Goal: Information Seeking & Learning: Learn about a topic

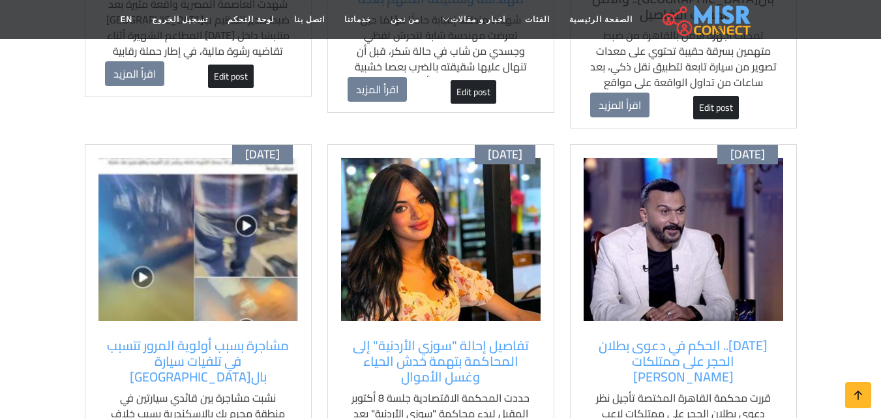
scroll to position [522, 0]
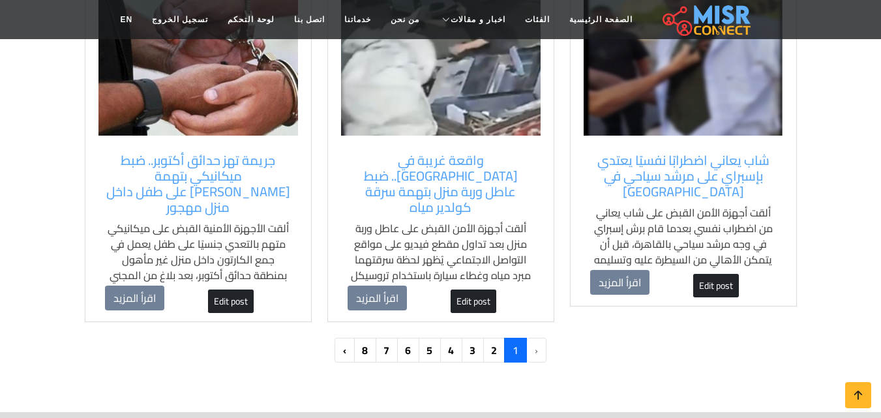
scroll to position [1366, 0]
click at [490, 338] on link "2" at bounding box center [493, 350] width 23 height 25
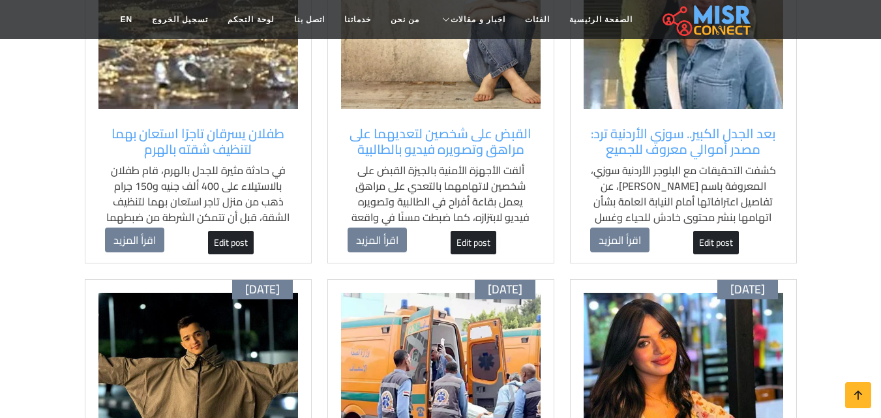
scroll to position [261, 0]
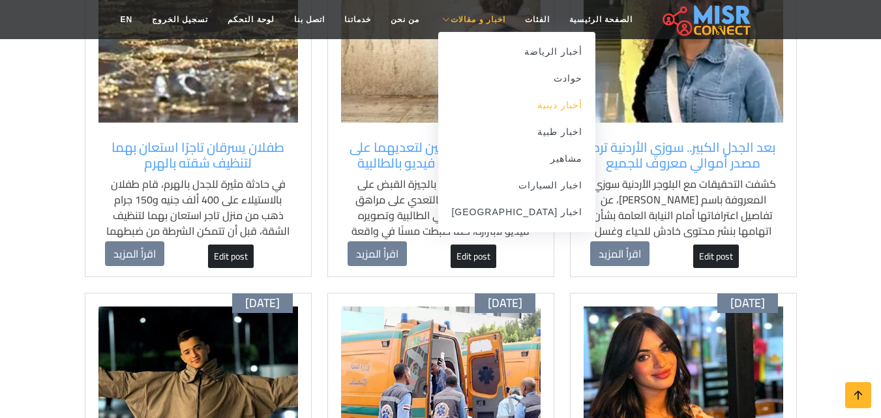
click at [538, 113] on link "أخبار دينية" at bounding box center [516, 105] width 157 height 27
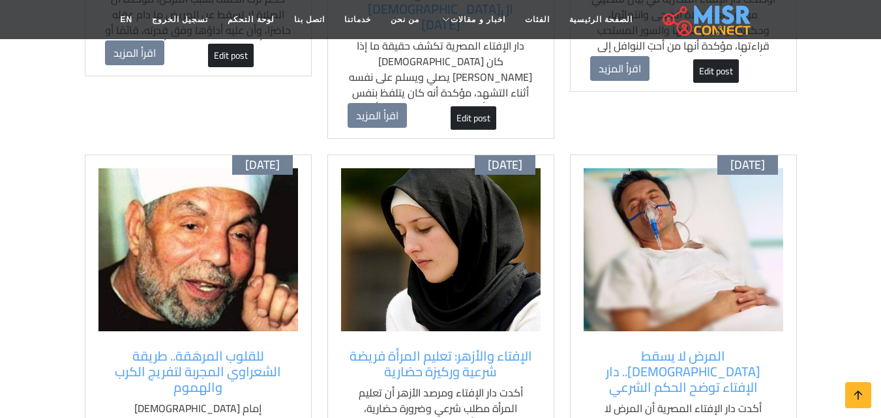
scroll to position [1434, 0]
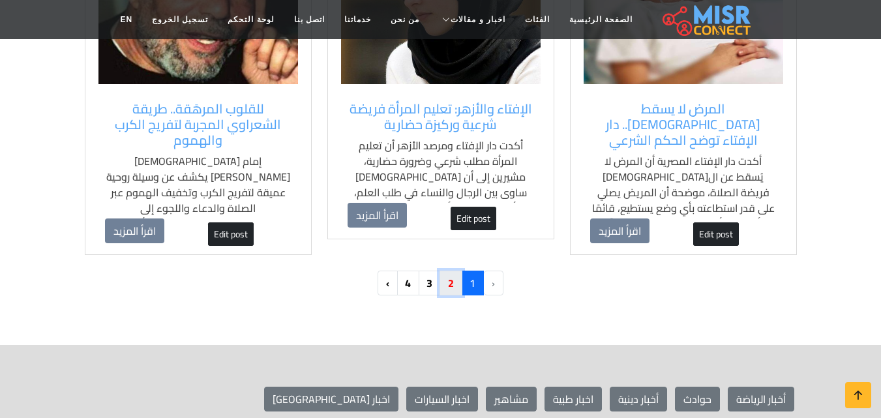
click at [450, 271] on link "2" at bounding box center [450, 283] width 23 height 25
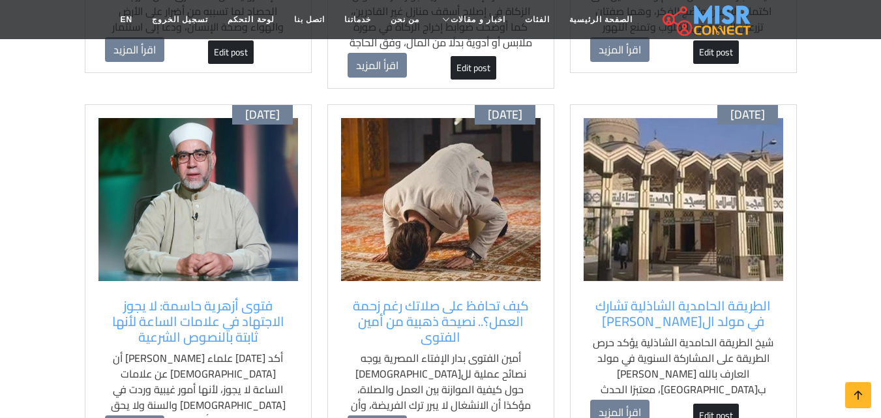
scroll to position [522, 0]
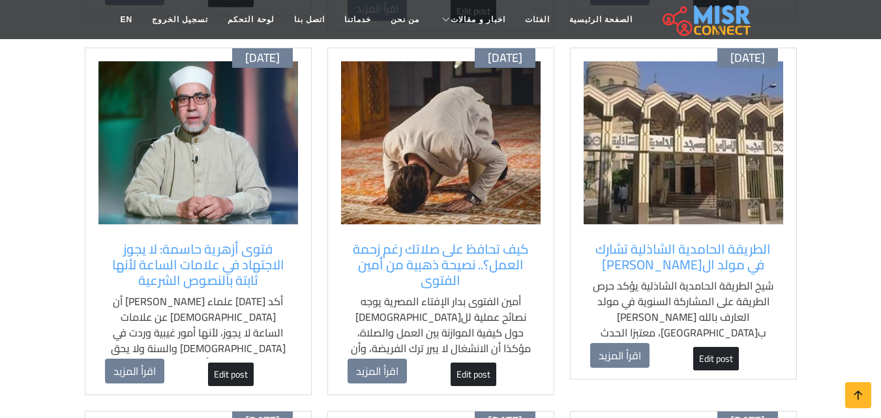
click at [711, 236] on div "الطريقة الحامدية الشاذلية تشارك في مولد السيد البدوي شيخ الطريقة الحامدية الشاذ…" at bounding box center [682, 292] width 199 height 115
click at [700, 254] on h5 "الطريقة الحامدية الشاذلية تشارك في مولد السيد البدوي" at bounding box center [683, 256] width 186 height 31
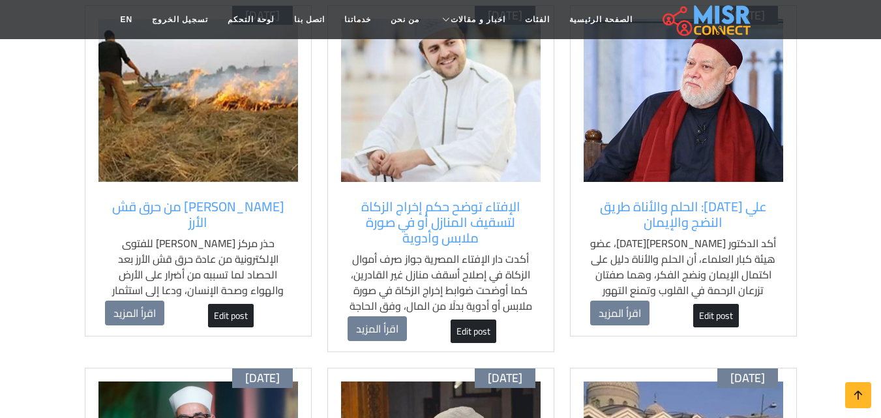
scroll to position [196, 0]
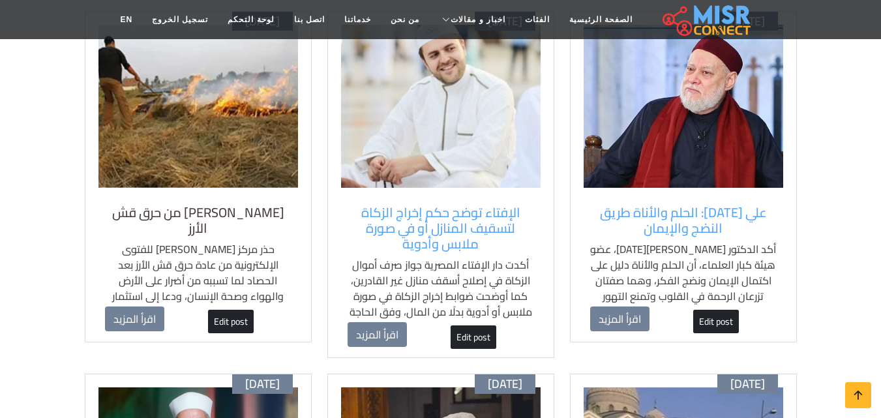
click at [220, 220] on h5 "الأزهر يحذر من حرق قش الأرز" at bounding box center [198, 220] width 186 height 31
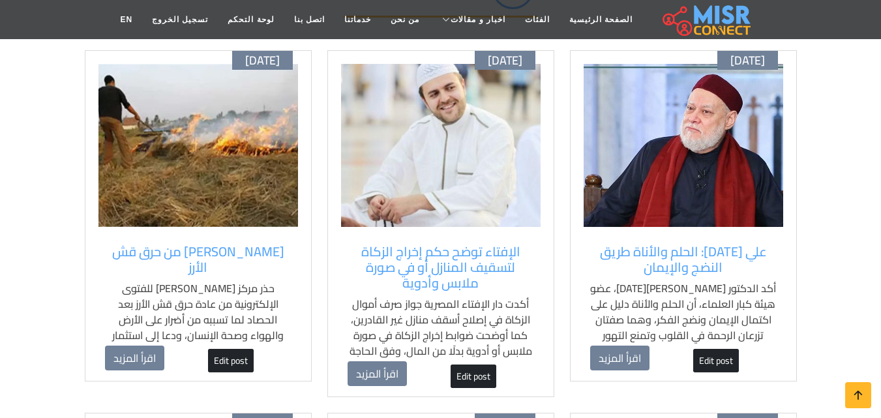
scroll to position [130, 0]
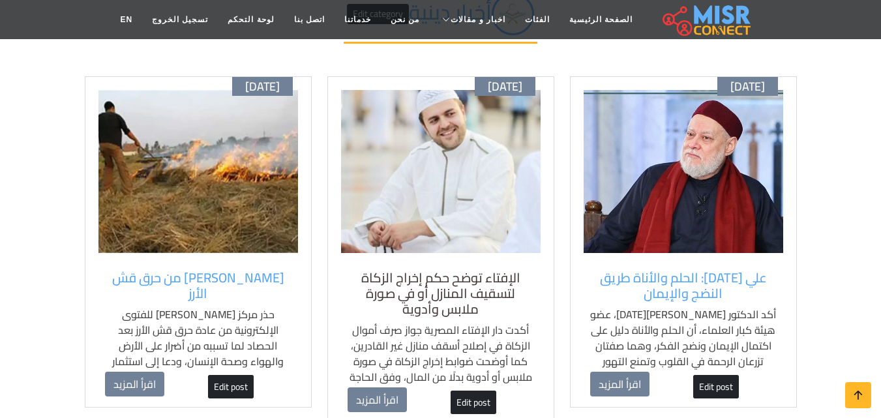
click at [452, 271] on h5 "الإفتاء توضح حكم إخراج الزكاة لتسقيف المنازل أو في صورة ملابس وأدوية" at bounding box center [440, 293] width 186 height 47
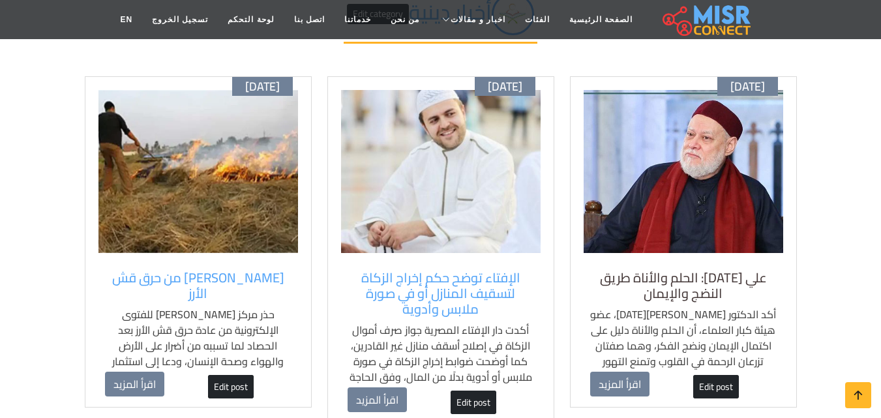
click at [642, 270] on h5 "علي جمعة: الحلم والأناة طريق النضج والإيمان" at bounding box center [683, 285] width 186 height 31
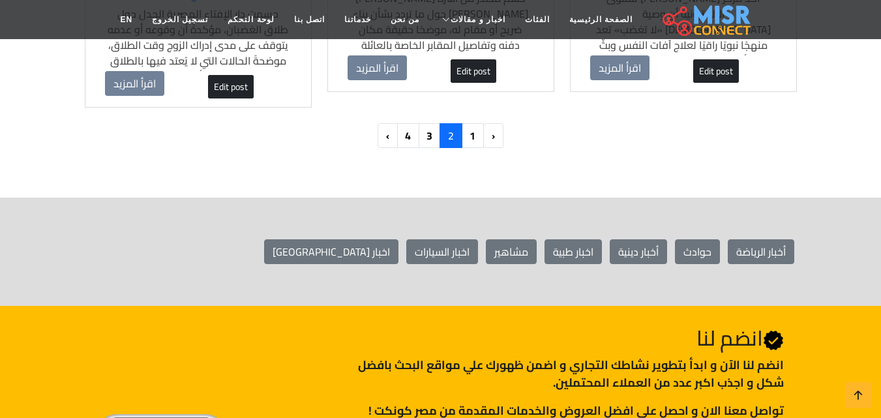
scroll to position [1565, 0]
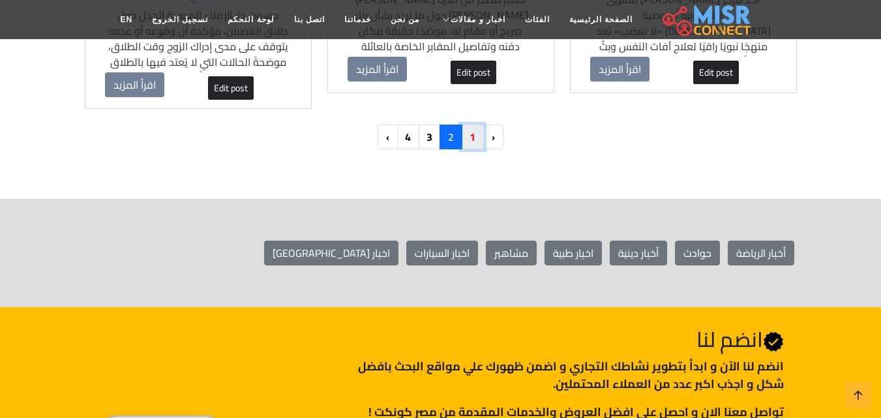
click at [480, 125] on link "1" at bounding box center [472, 137] width 23 height 25
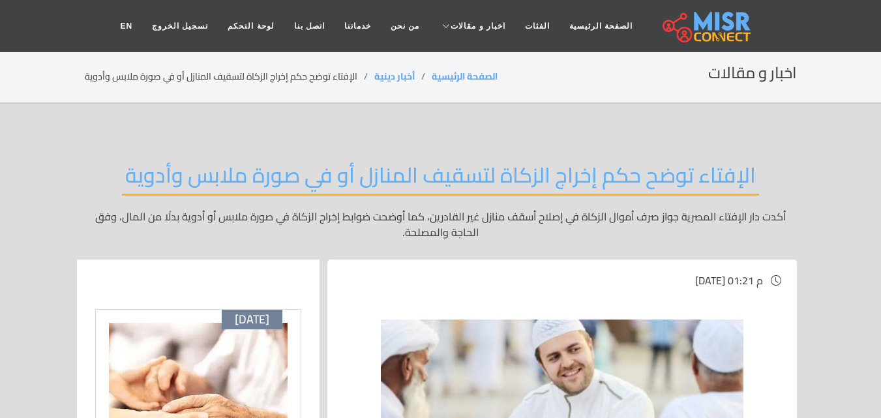
click at [0, 63] on section "اخبار و مقالات الصفحة الرئيسية أخبار دينية الإفتاء توضح حكم إخراج الزكاة لتسقيف…" at bounding box center [440, 77] width 881 height 53
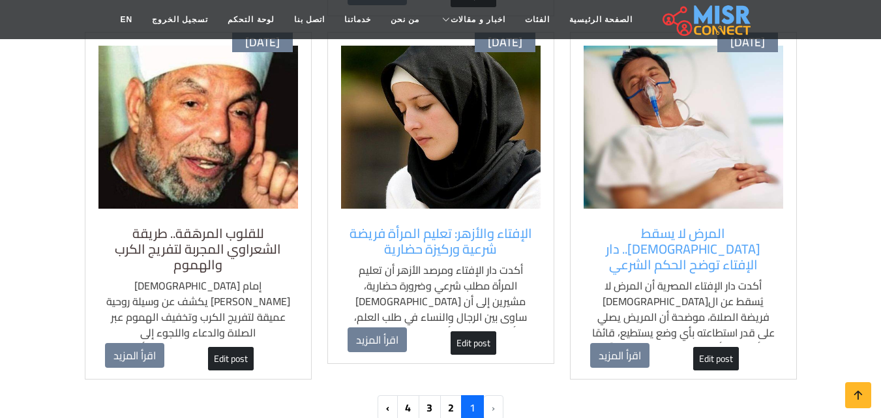
scroll to position [1304, 0]
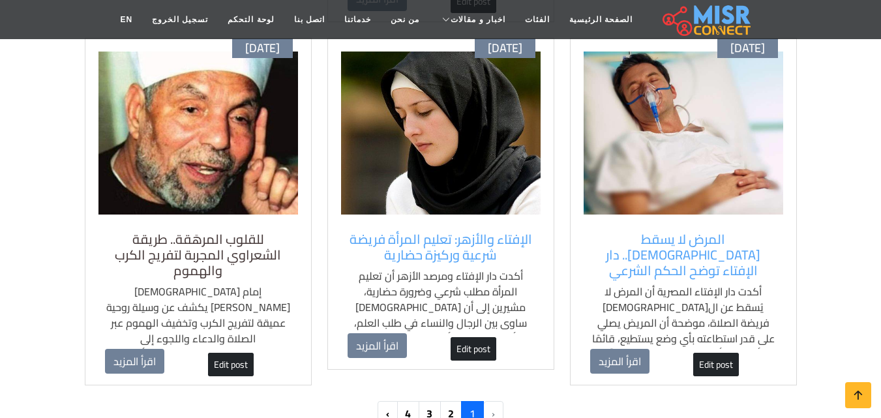
click at [214, 231] on h5 "للقلوب المرهَقة.. طريقة الشعراوي المجربة لتفريج الكرب والهموم" at bounding box center [198, 254] width 186 height 47
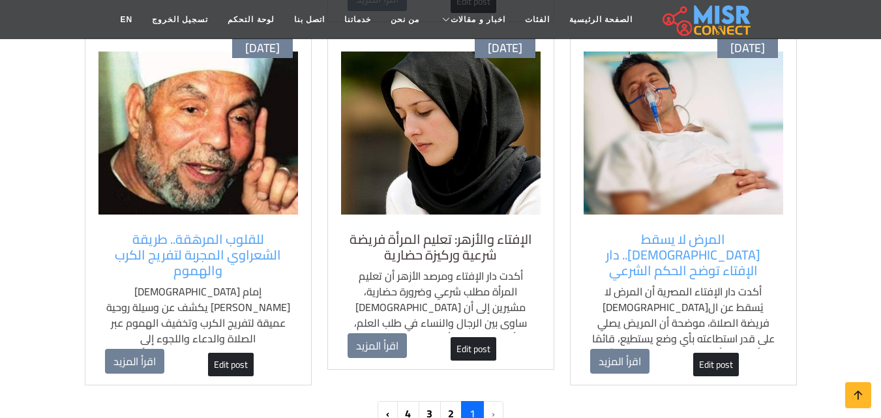
click at [379, 231] on h5 "الإفتاء والأزهر: تعليم المرأة فريضة شرعية وركيزة حضارية" at bounding box center [440, 246] width 186 height 31
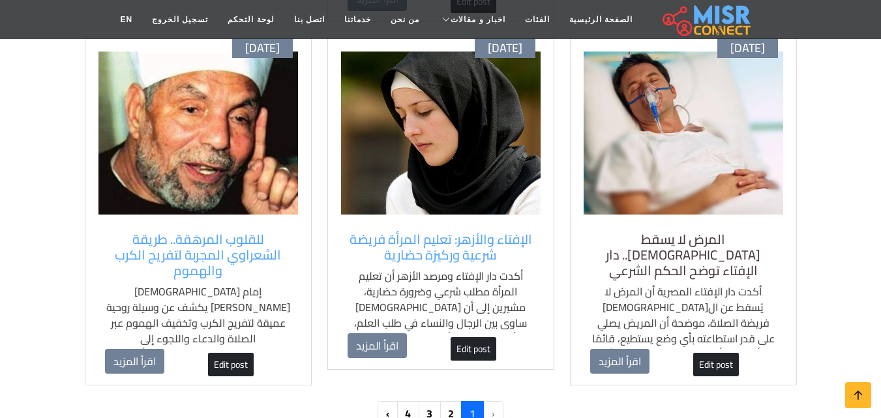
click at [641, 231] on h5 "المرض لا يسقط الصلاة.. دار الإفتاء توضح الحكم الشرعي" at bounding box center [683, 254] width 186 height 47
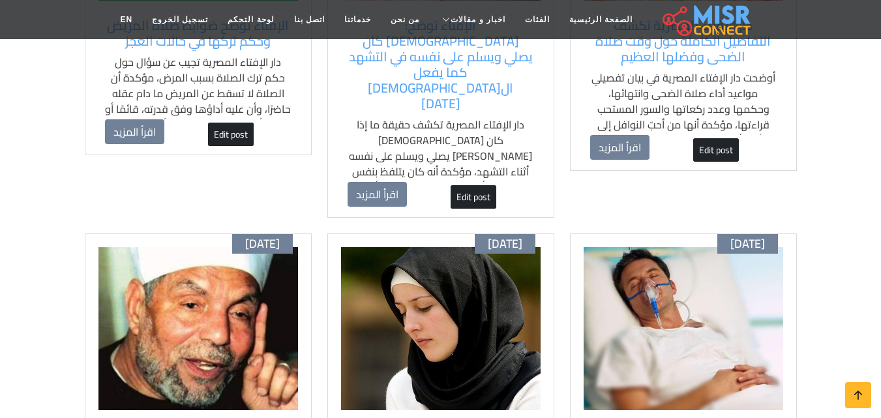
scroll to position [913, 0]
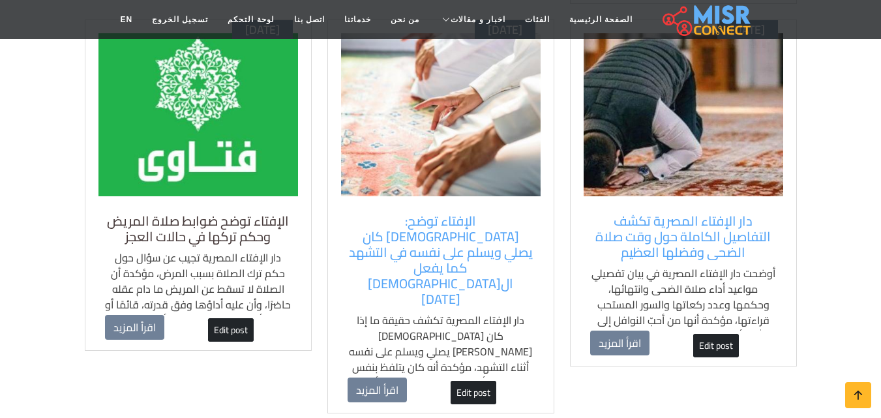
click at [201, 222] on h5 "الإفتاء توضح ضوابط صلاة المريض وحكم تركها في حالات العجز" at bounding box center [198, 228] width 186 height 31
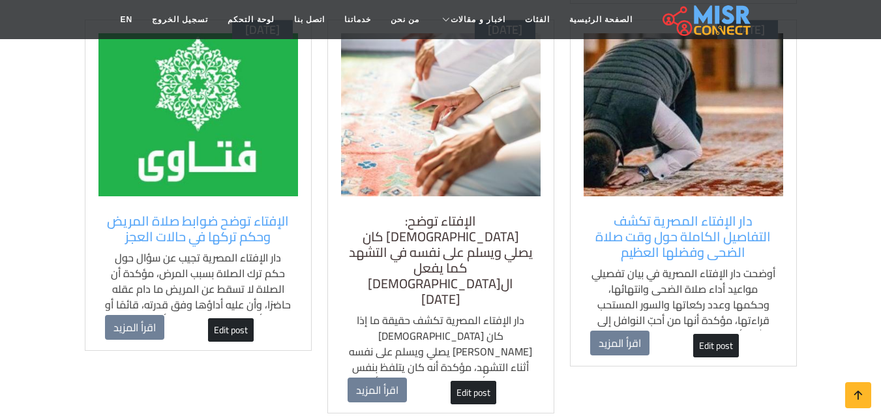
click at [388, 213] on h5 "الإفتاء توضح: النبي ﷺ كان يصلي ويسلم على نفسه في التشهد كما يفعل المسلمون اليوم" at bounding box center [440, 260] width 186 height 94
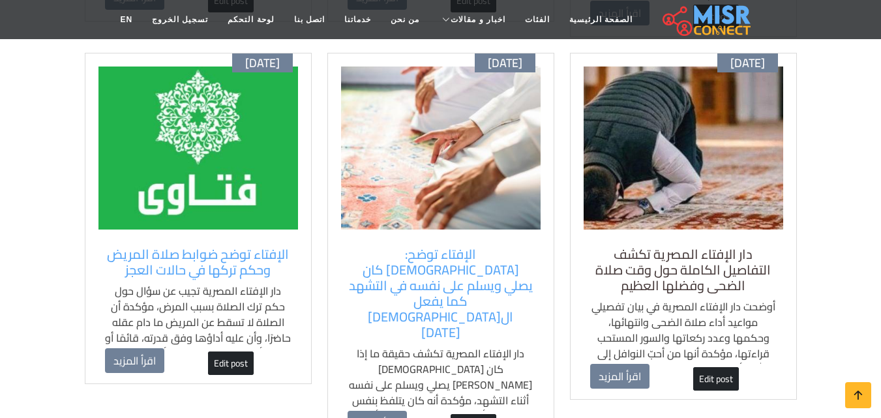
scroll to position [848, 0]
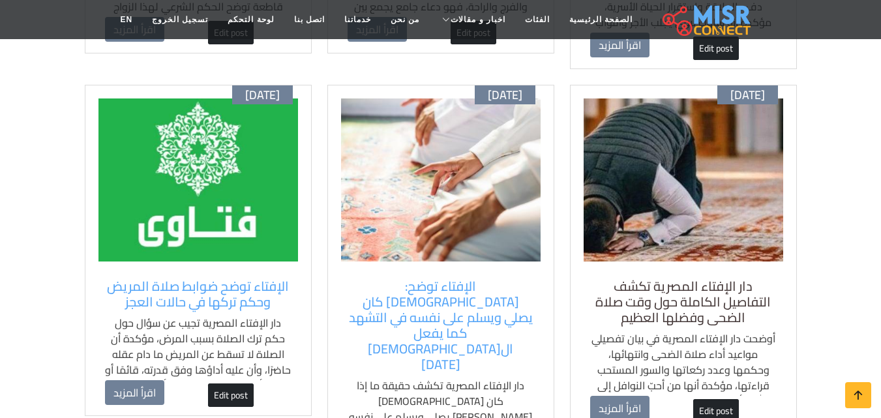
click at [683, 285] on h5 "دار الإفتاء المصرية تكشف التفاصيل الكاملة حول وقت صلاة الضحى وفضلها العظيم" at bounding box center [683, 301] width 186 height 47
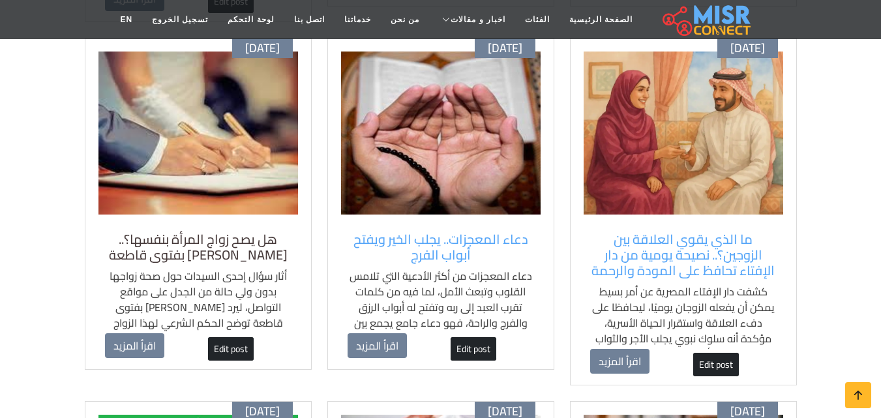
scroll to position [522, 0]
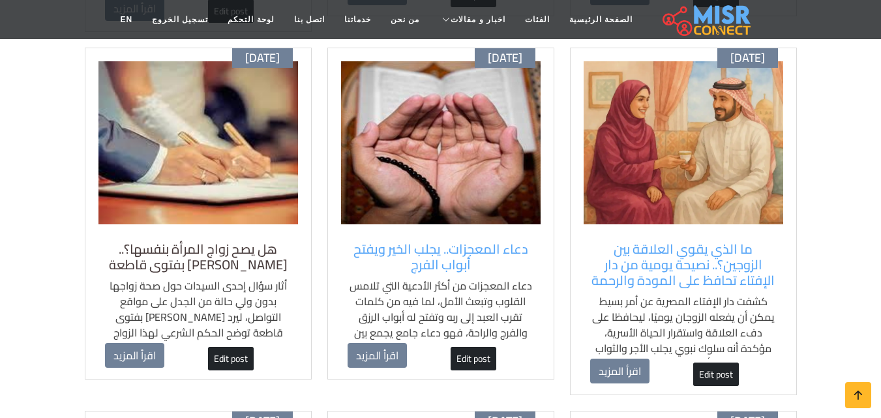
click at [185, 241] on h5 "هل يصح زواج المرأة بنفسها؟.. الأزهر يرد بفتوى قاطعة" at bounding box center [198, 256] width 186 height 31
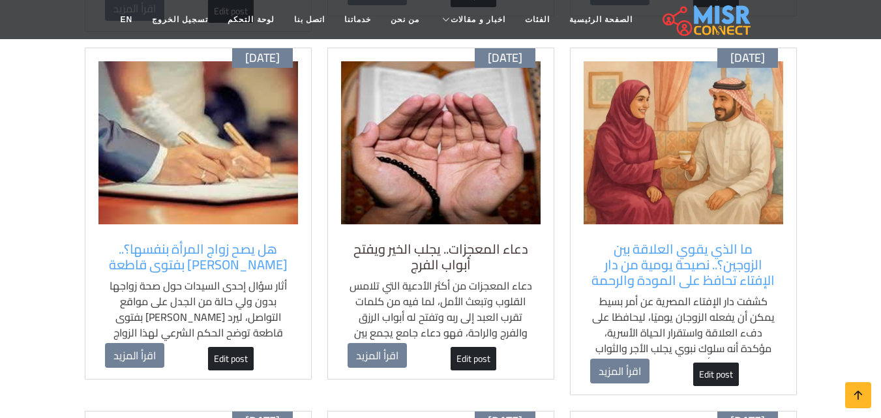
click at [459, 241] on h5 "دعاء المعجزات.. يجلب الخير ويفتح أبواب الفرج" at bounding box center [440, 256] width 186 height 31
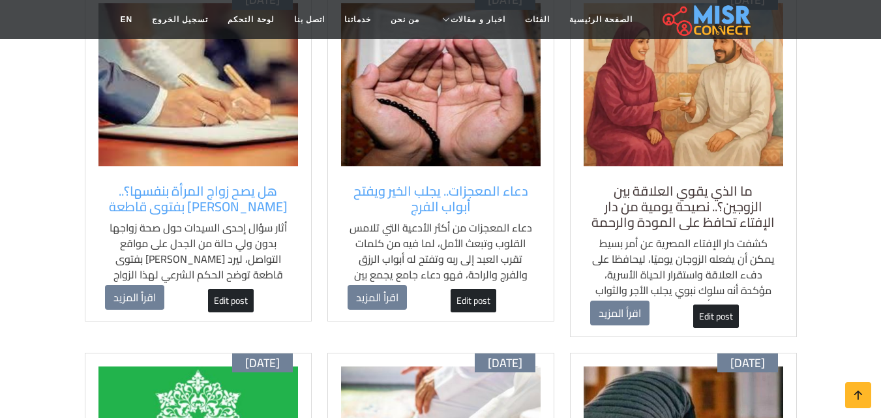
scroll to position [587, 0]
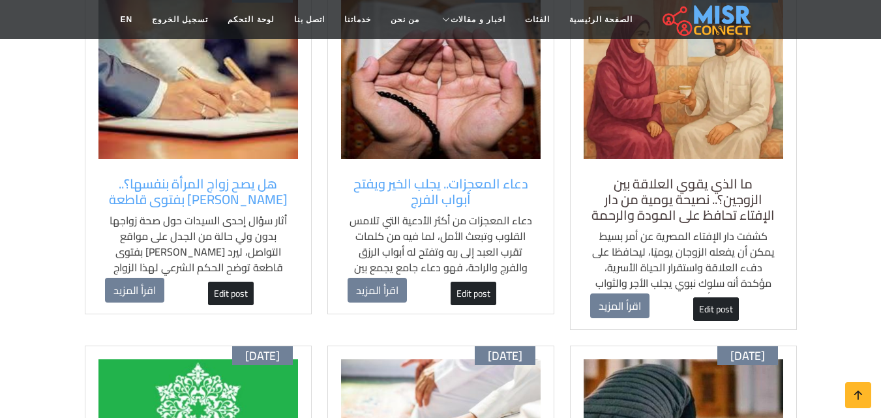
click at [629, 186] on h5 "ما الذي يقوي العلاقة بين الزوجين؟.. نصيحة يومية من دار الإفتاء تحافظ على المودة…" at bounding box center [683, 199] width 186 height 47
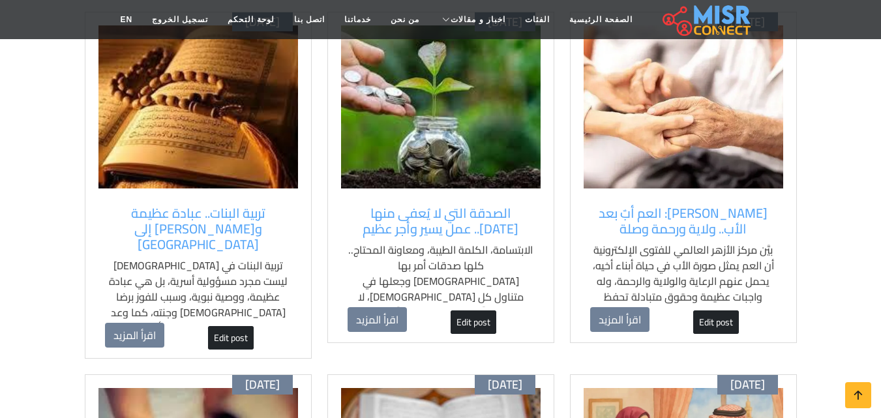
scroll to position [196, 0]
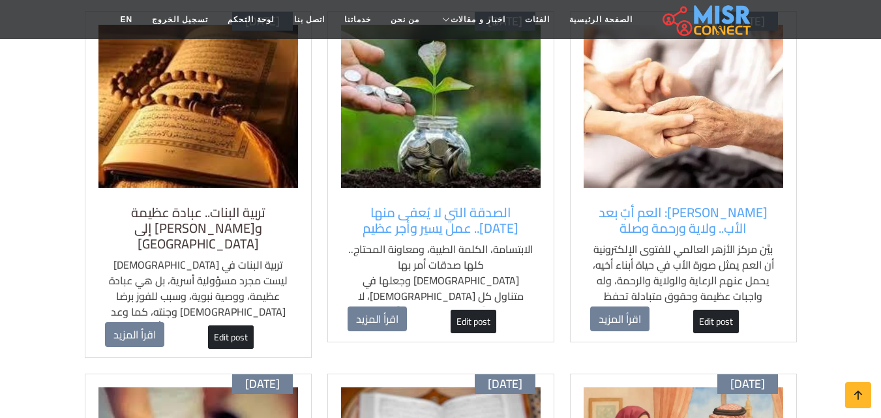
click at [223, 232] on h5 "تربية البنات.. عبادة عظيمة و[PERSON_NAME] إلى [GEOGRAPHIC_DATA]" at bounding box center [198, 228] width 186 height 47
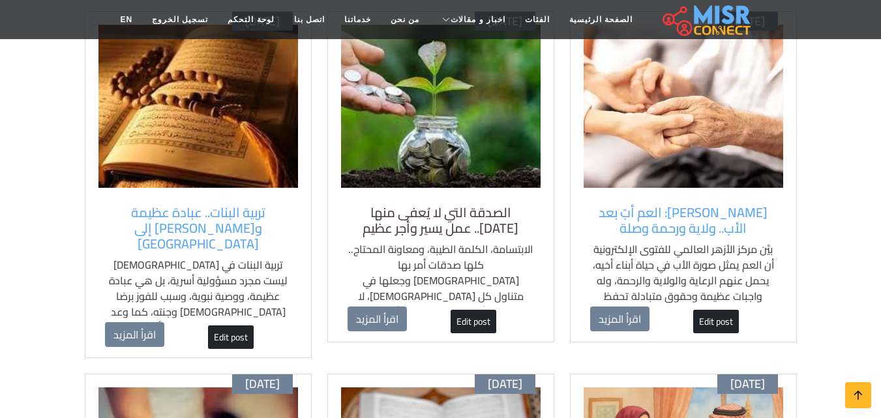
click at [424, 210] on h5 "الصدقة التي لا يُعفى منها [DATE].. عمل يسير وأجر عظيم" at bounding box center [440, 220] width 186 height 31
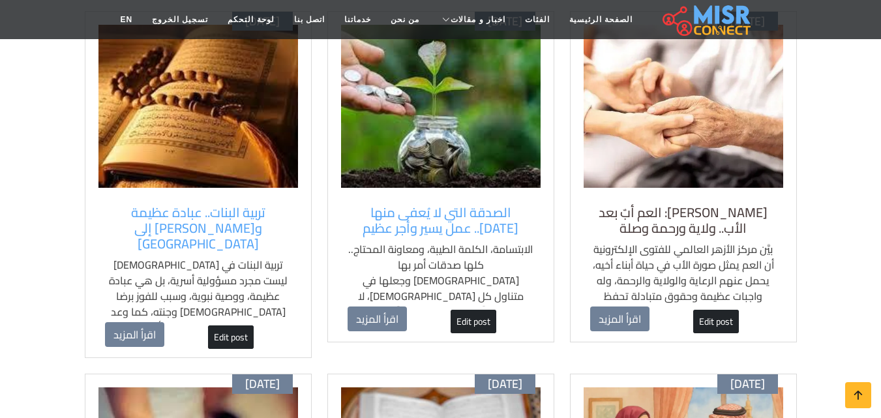
click at [671, 207] on h5 "[PERSON_NAME]: العم أبٌ بعد الأب.. ولاية ورحمة وصلة" at bounding box center [683, 220] width 186 height 31
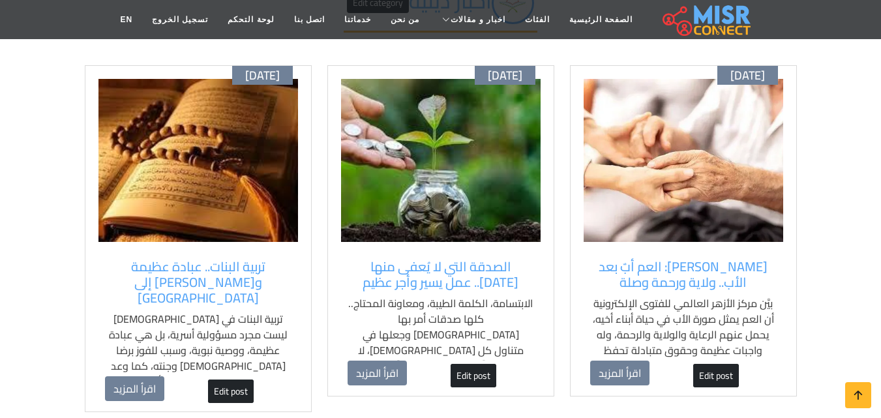
scroll to position [0, 0]
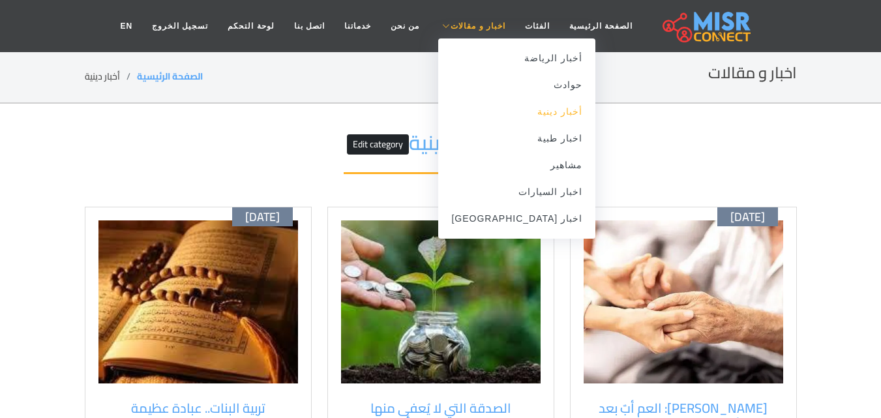
click at [525, 117] on link "أخبار دينية" at bounding box center [516, 111] width 157 height 27
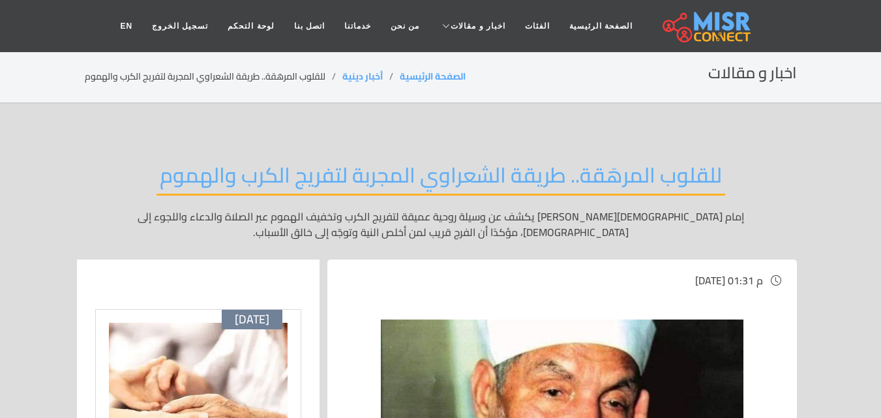
click at [291, 183] on h2 "للقلوب المرهَقة.. طريقة الشعراوي المجربة لتفريج الكرب والهموم" at bounding box center [440, 178] width 568 height 33
click at [14, 100] on section "اخبار و مقالات الصفحة الرئيسية أخبار دينية للقلوب المرهَقة.. طريقة الشعراوي الم…" at bounding box center [440, 77] width 881 height 53
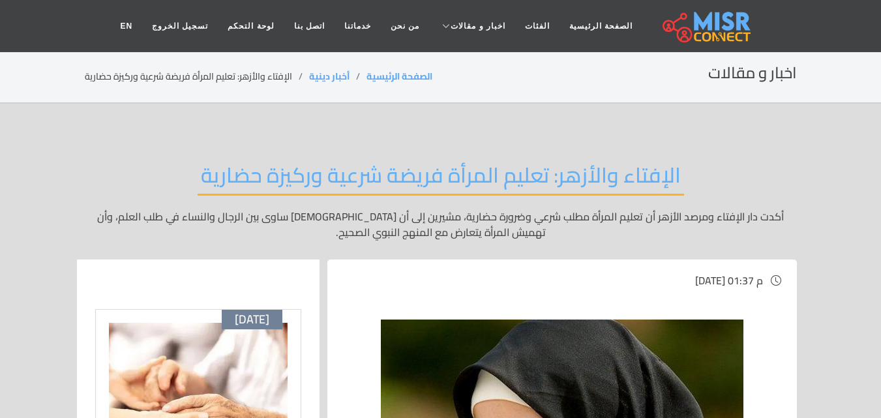
drag, startPoint x: 25, startPoint y: 215, endPoint x: 27, endPoint y: 209, distance: 6.6
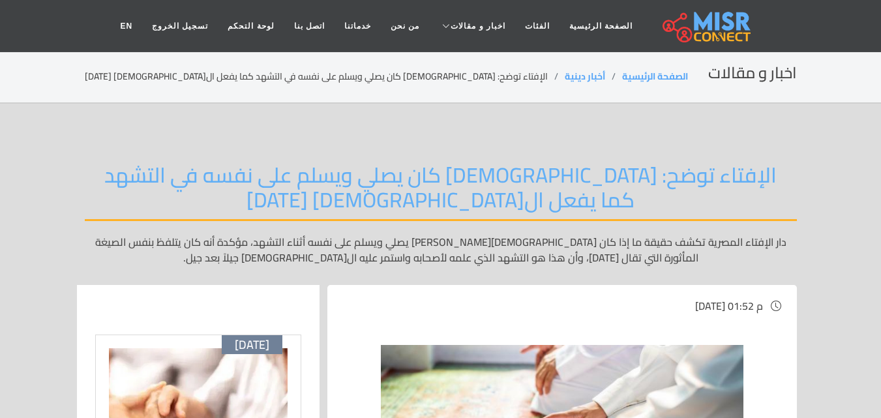
click at [22, 33] on header "الصفحة الرئيسية الفئات اخبار و مقالات أخبار الرياضة حوادث أخبار دينية اخبار طبي…" at bounding box center [440, 26] width 881 height 52
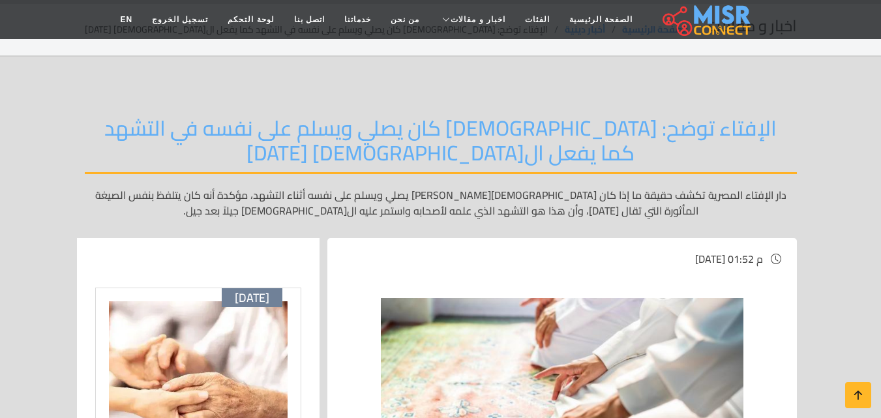
scroll to position [130, 0]
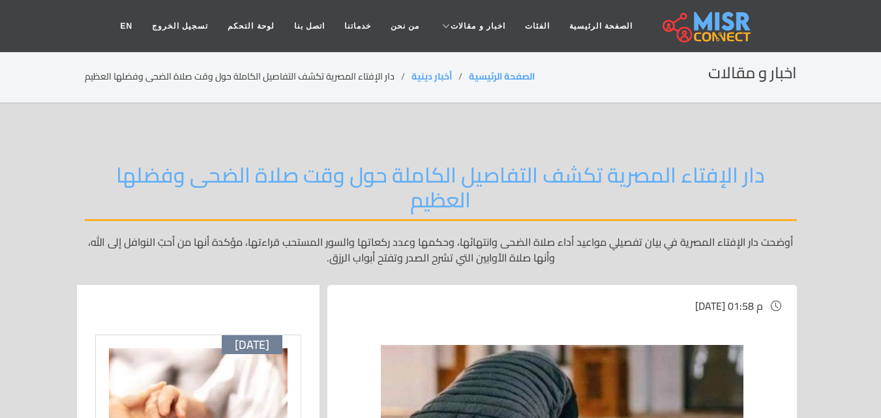
click at [3, 89] on section "اخبار و مقالات الصفحة الرئيسية أخبار دينية دار الإفتاء المصرية تكشف التفاصيل ال…" at bounding box center [440, 77] width 881 height 53
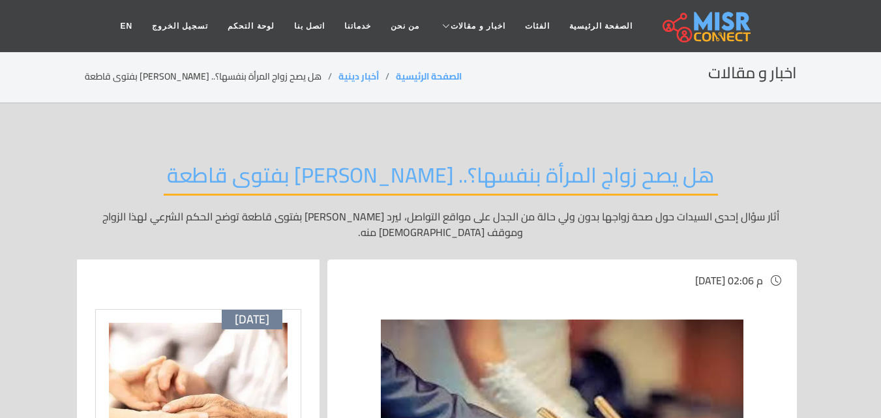
drag, startPoint x: 55, startPoint y: 171, endPoint x: 46, endPoint y: 113, distance: 58.6
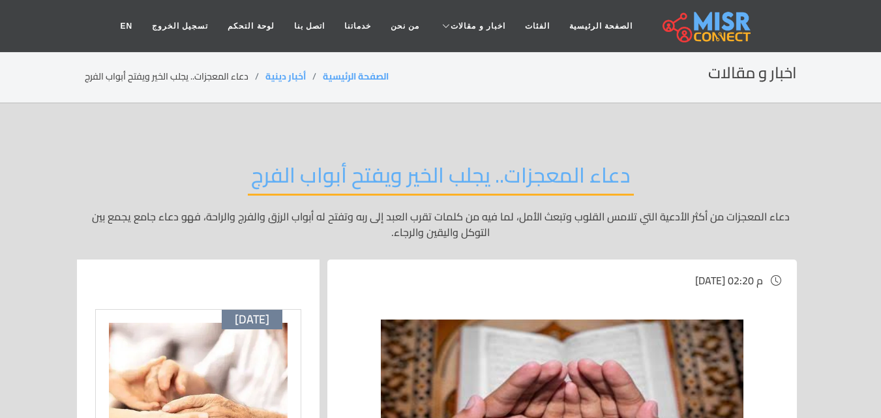
click at [52, 89] on section "اخبار و مقالات الصفحة الرئيسية أخبار دينية دعاء المعجزات.. يجلب الخير ويفتح أبو…" at bounding box center [440, 77] width 881 height 53
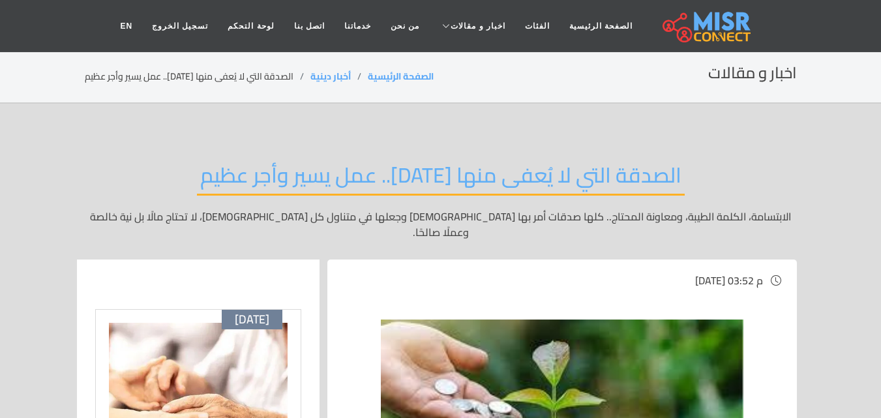
drag, startPoint x: 1, startPoint y: 118, endPoint x: 0, endPoint y: 76, distance: 42.4
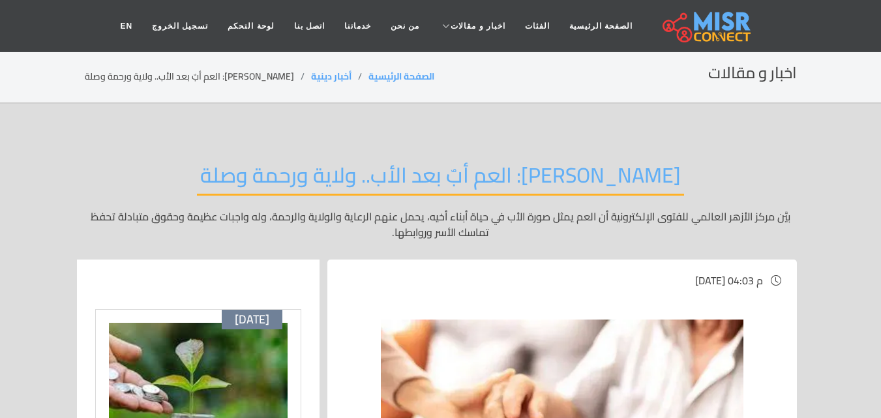
drag, startPoint x: 23, startPoint y: 134, endPoint x: 16, endPoint y: 86, distance: 48.1
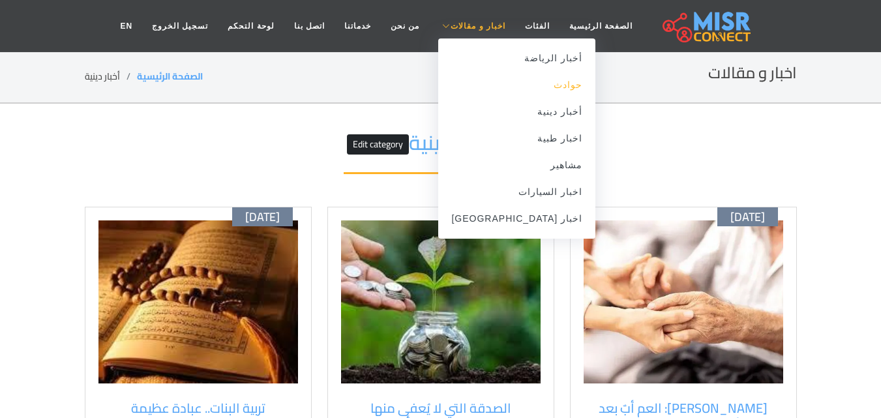
click at [544, 93] on link "حوادث" at bounding box center [516, 85] width 157 height 27
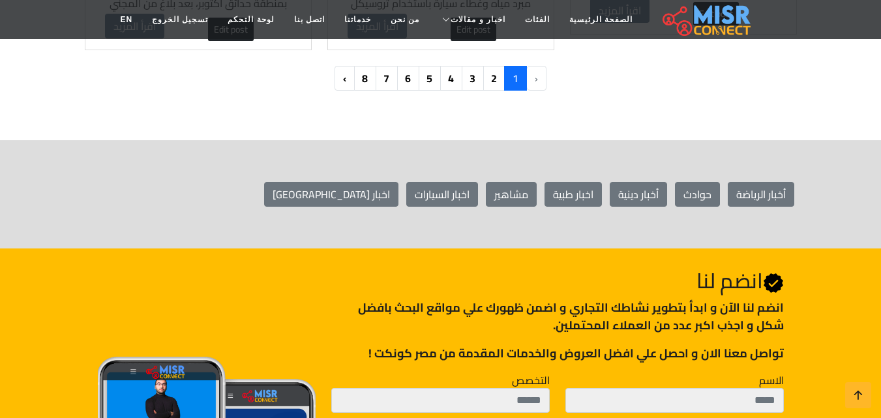
scroll to position [1499, 0]
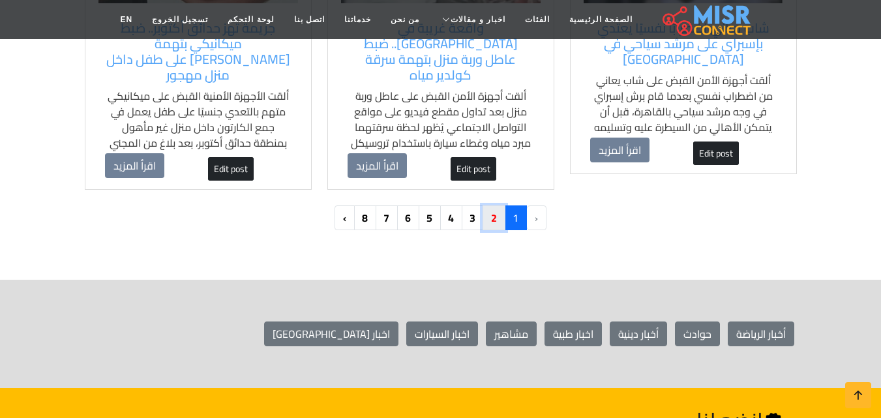
click at [493, 205] on link "2" at bounding box center [493, 217] width 23 height 25
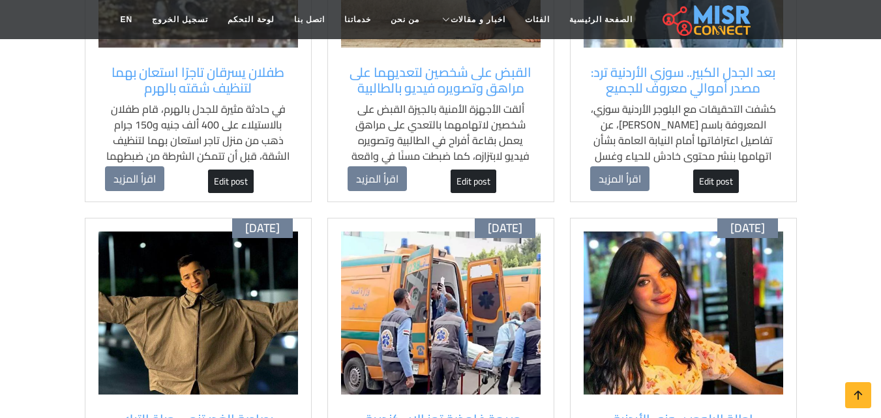
scroll to position [522, 0]
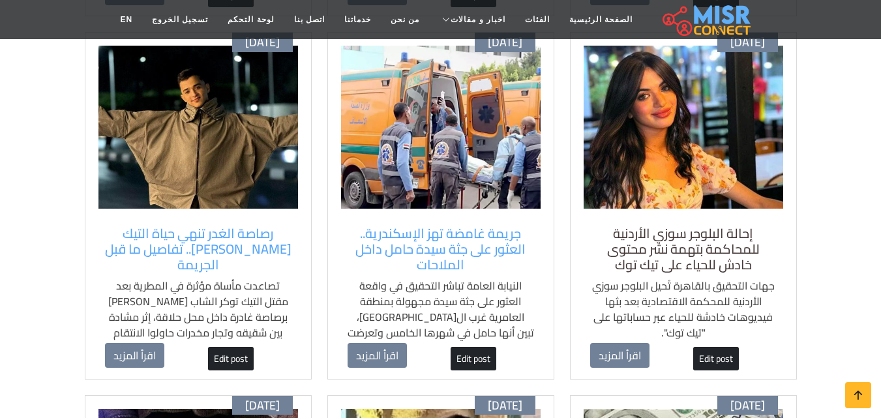
click at [637, 258] on h5 "إحالة البلوجر سوزي الأردنية للمحاكمة بتهمة نشر محتوى خادش للحياء على تيك توك" at bounding box center [683, 249] width 186 height 47
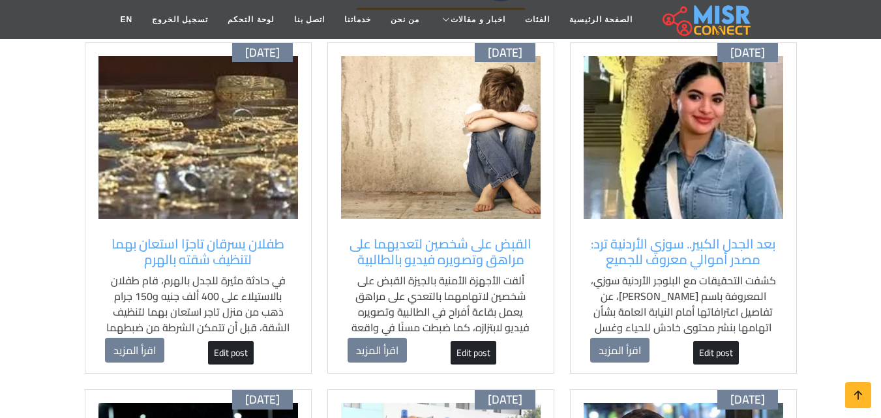
scroll to position [196, 0]
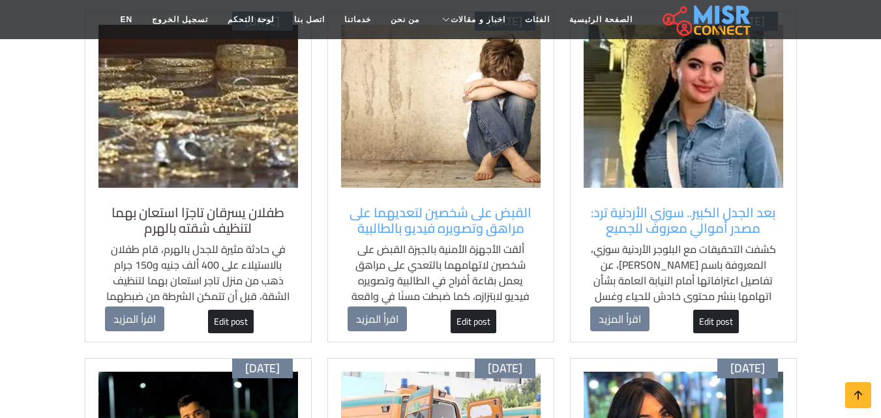
click at [233, 235] on h5 "طفلان يسرقان تاجرًا استعان بهما لتنظيف شقته بالهرم" at bounding box center [198, 220] width 186 height 31
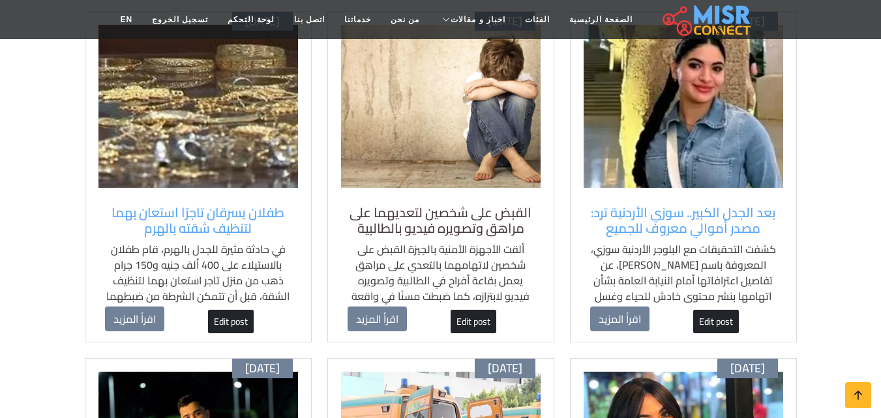
click at [380, 209] on h5 "القبض على شخصين لتعديهما على مراهق وتصويره فيديو بالطالبية" at bounding box center [440, 220] width 186 height 31
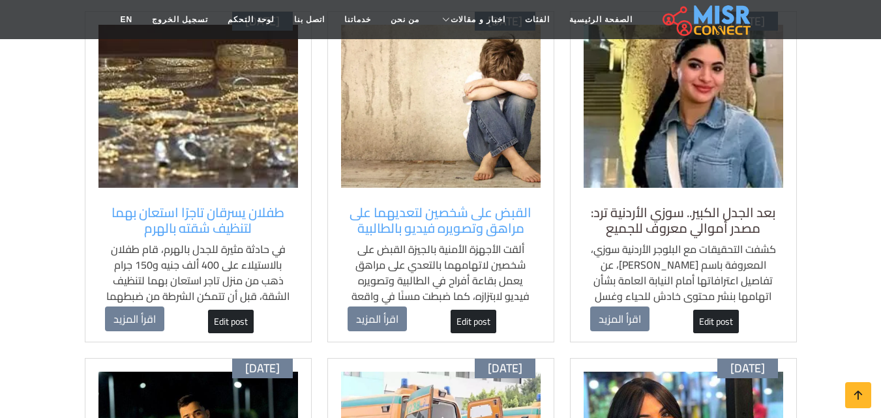
click at [683, 218] on h5 "بعد الجدل الكبير.. سوزي الأردنية ترد: مصدر أموالي معروف للجميع" at bounding box center [683, 220] width 186 height 31
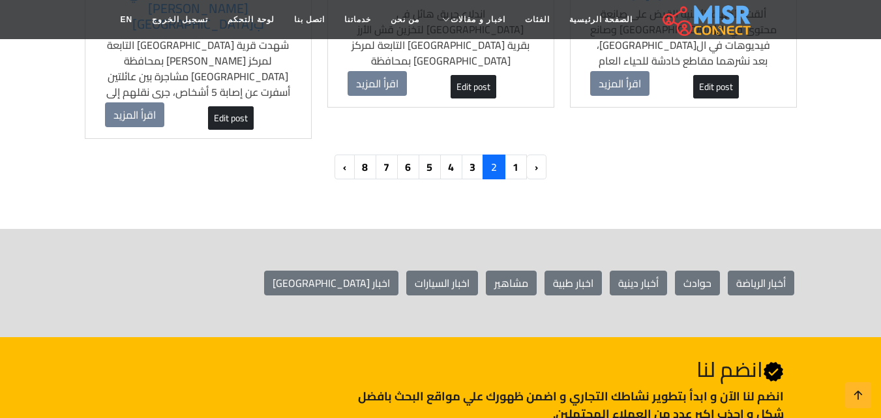
scroll to position [1499, 0]
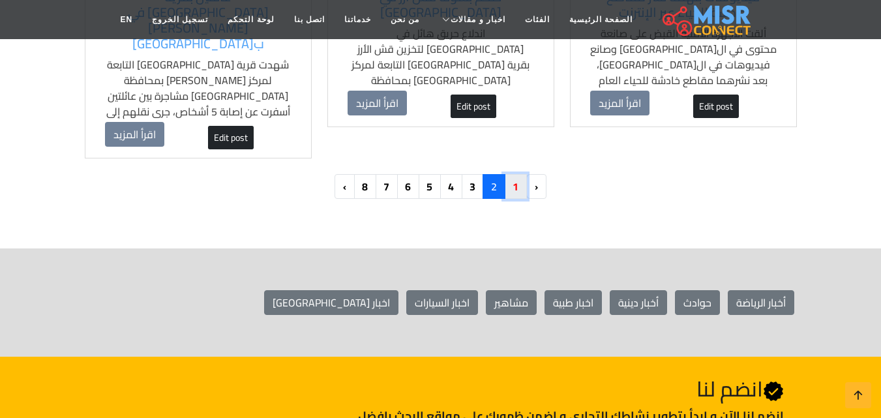
click at [507, 174] on link "1" at bounding box center [515, 186] width 23 height 25
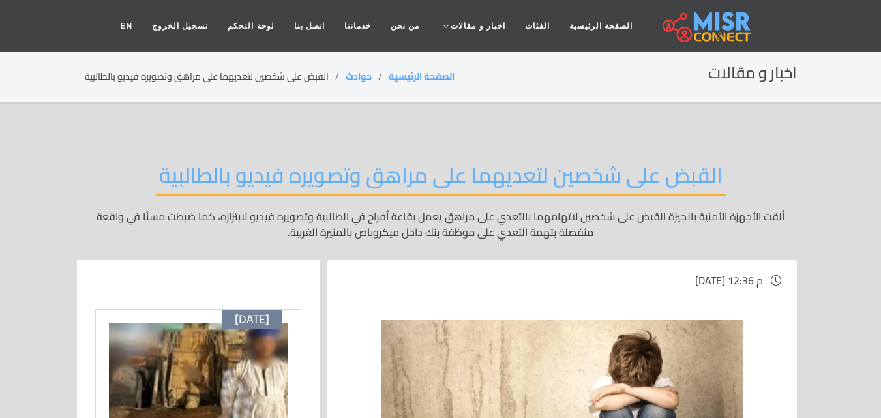
drag, startPoint x: 20, startPoint y: 174, endPoint x: 24, endPoint y: 121, distance: 53.7
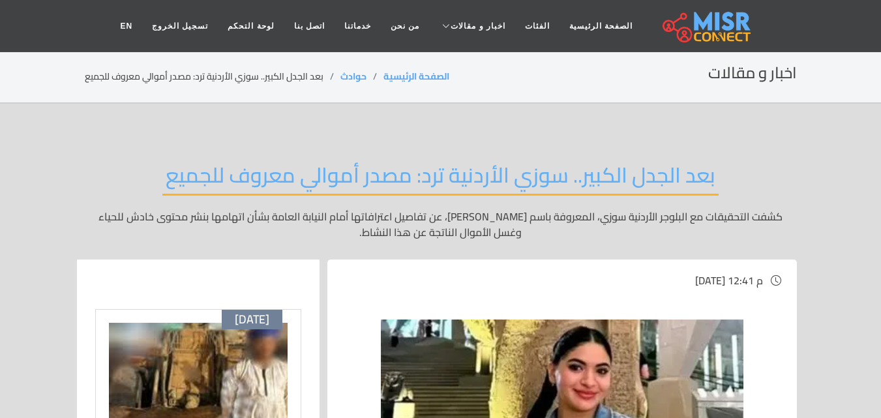
click at [3, 88] on section "اخبار و مقالات الصفحة الرئيسية حوادث بعد الجدل الكبير.. سوزي الأردنية ترد: مصدر…" at bounding box center [440, 77] width 881 height 53
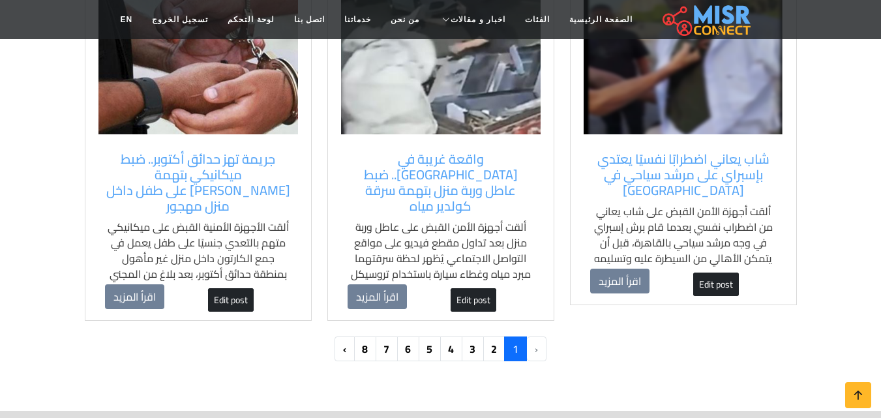
scroll to position [1239, 0]
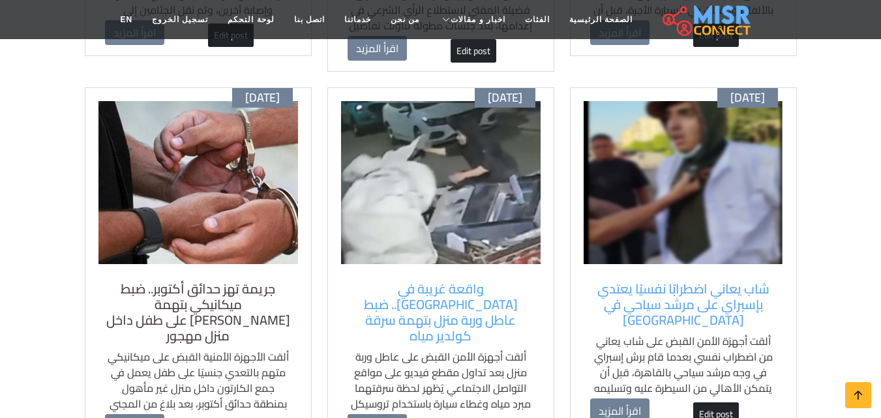
click at [196, 281] on h5 "جريمة تهز حدائق أكتوبر.. ضبط ميكانيكي بتهمة [PERSON_NAME] على طفل داخل منزل مهج…" at bounding box center [198, 312] width 186 height 63
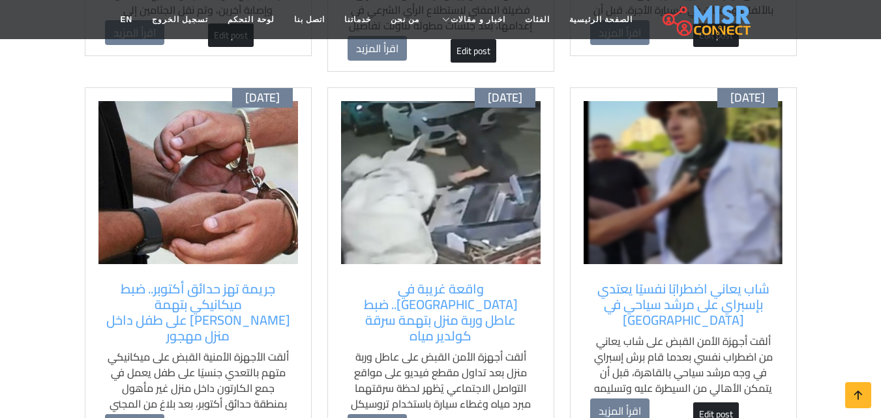
scroll to position [1369, 0]
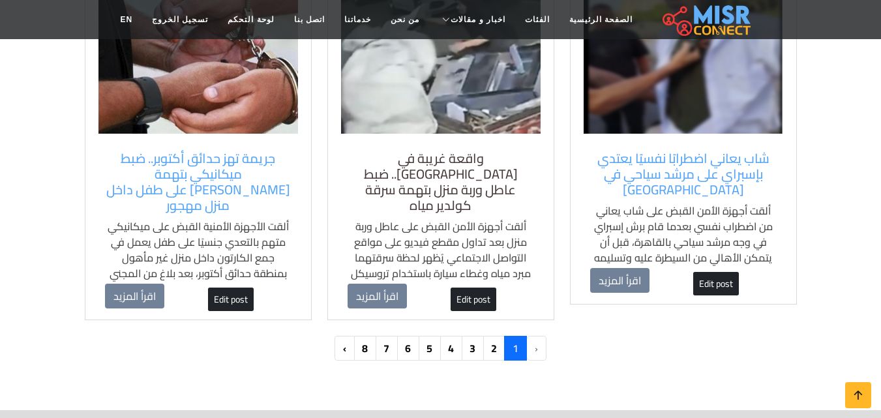
click at [398, 151] on h5 "واقعة غريبة في سوهاج.. ضبط عاطل وربة منزل بتهمة سرقة كولدير مياه" at bounding box center [440, 182] width 186 height 63
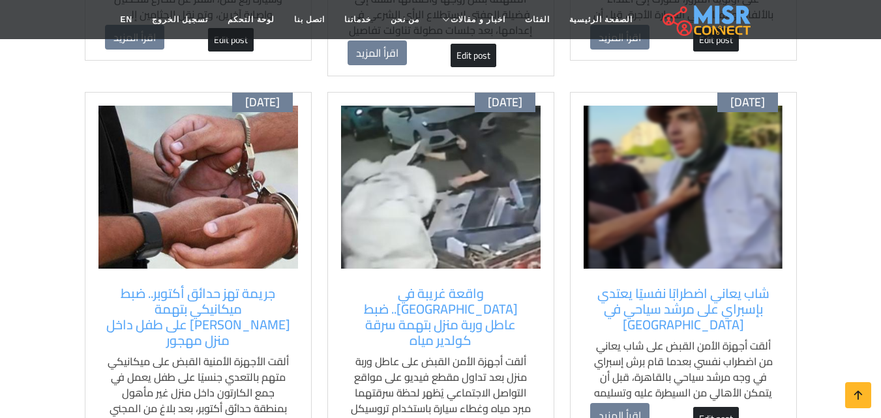
scroll to position [1239, 0]
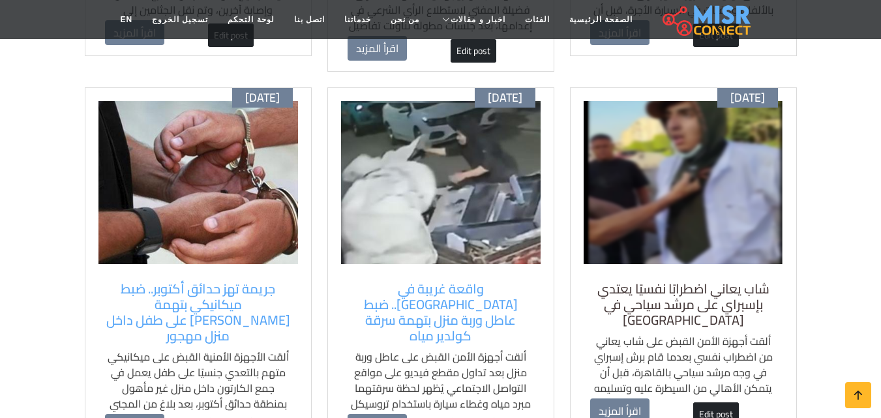
click at [685, 281] on h5 "شاب يعاني اضطرابًا نفسيًا يعتدي بإسبراي على مرشد سياحي في القاهرة" at bounding box center [683, 304] width 186 height 47
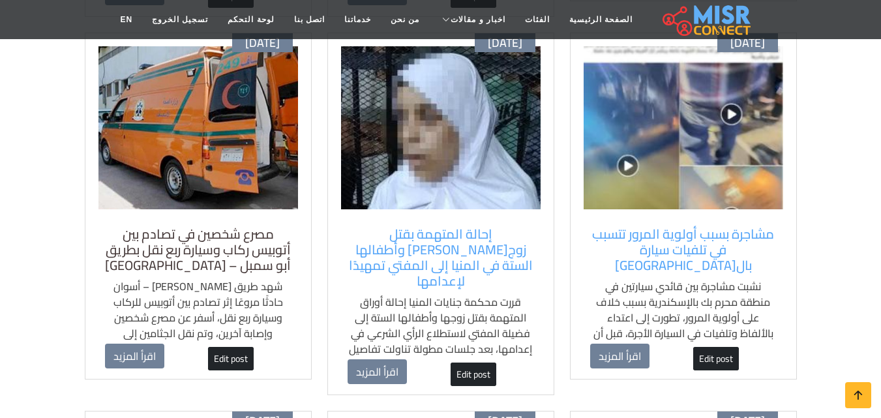
scroll to position [913, 0]
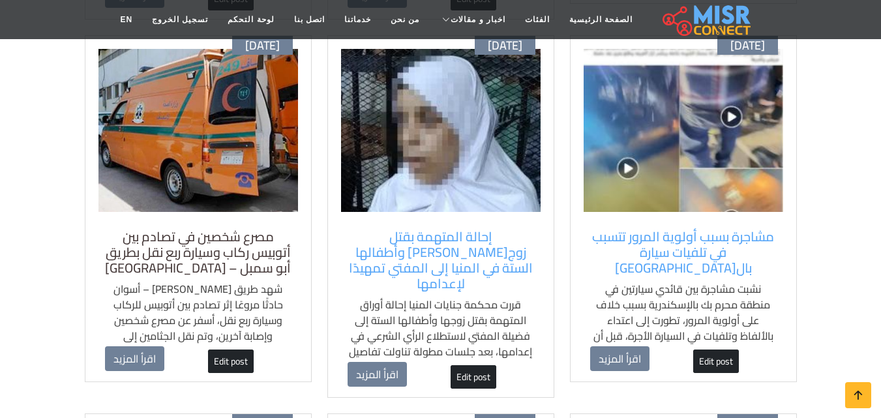
click at [204, 229] on h5 "مصرع شخصين في تصادم بين أتوبيس ركاب وسيارة ربع نقل بطريق أبو سمبل – أسوان" at bounding box center [198, 252] width 186 height 47
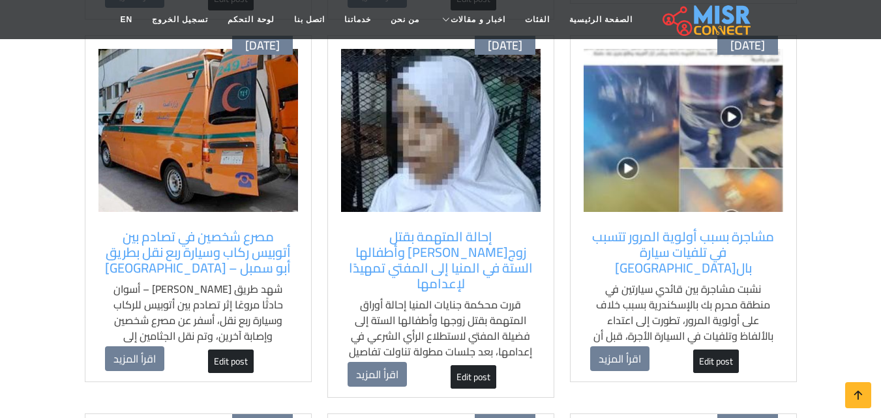
click at [364, 222] on div "إحالة المتهمة بقتل زوجها وأطفالها الستة في المنيا إلى المفتي تمهيدًا لإعدامها ق…" at bounding box center [440, 295] width 199 height 146
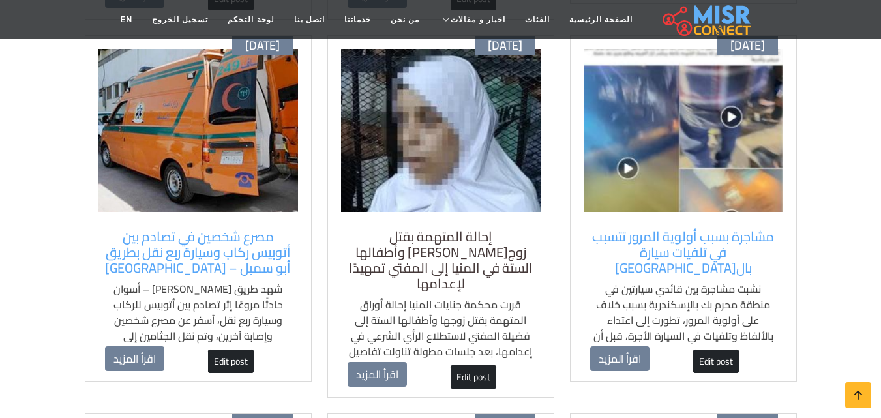
click at [372, 229] on h5 "إحالة المتهمة بقتل زوجها وأطفالها الستة في المنيا إلى المفتي تمهيدًا لإعدامها" at bounding box center [440, 260] width 186 height 63
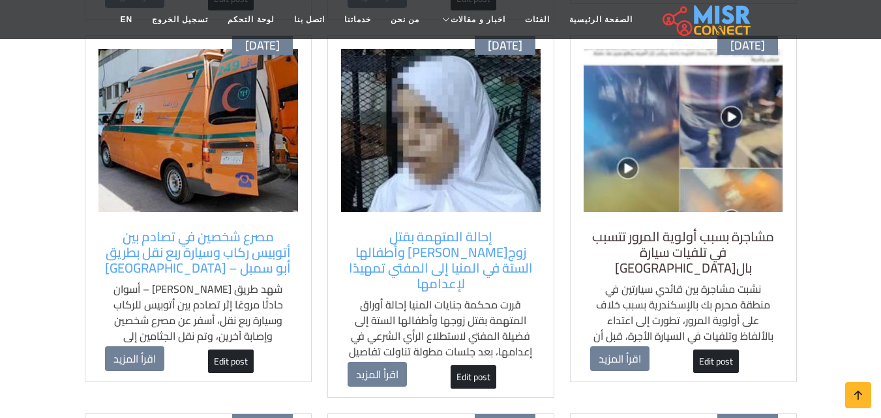
click at [675, 231] on h5 "مشاجرة بسبب أولوية المرور تتسبب في تلفيات سيارة بالإسكندرية" at bounding box center [683, 252] width 186 height 47
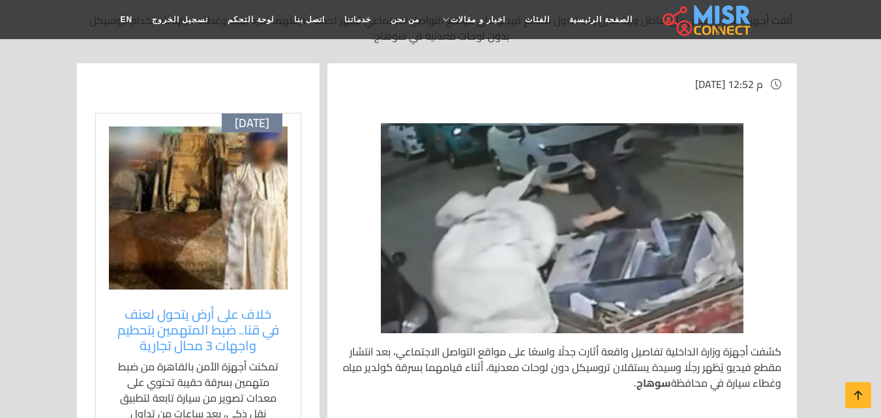
scroll to position [261, 0]
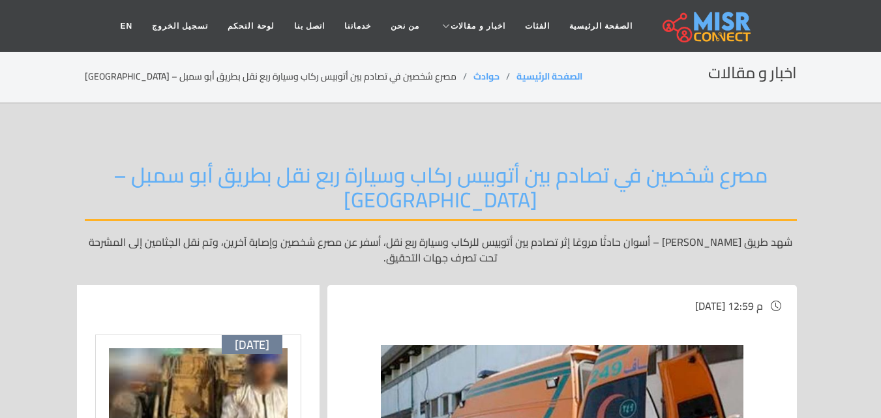
drag, startPoint x: 32, startPoint y: 179, endPoint x: 33, endPoint y: 126, distance: 52.8
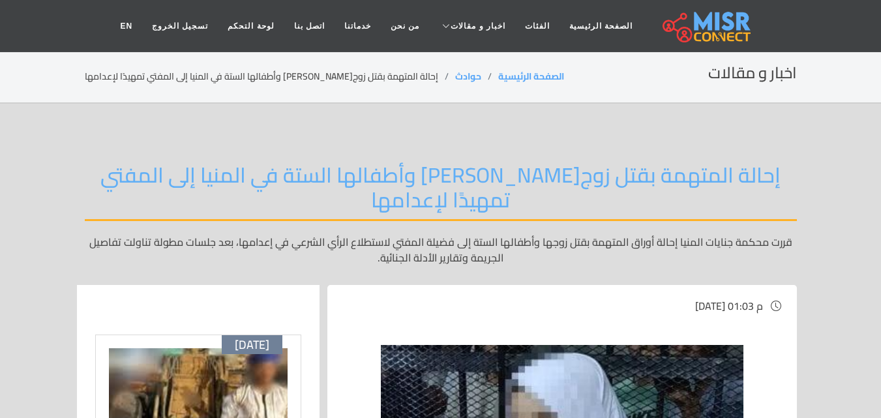
drag, startPoint x: 0, startPoint y: 247, endPoint x: 5, endPoint y: 236, distance: 12.0
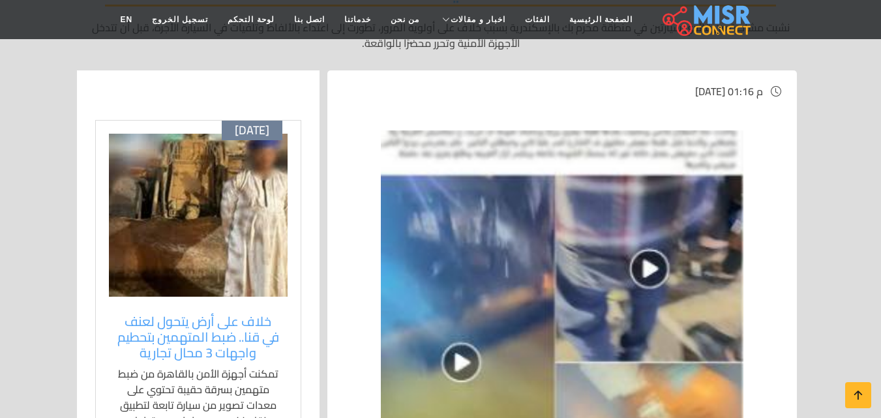
scroll to position [196, 0]
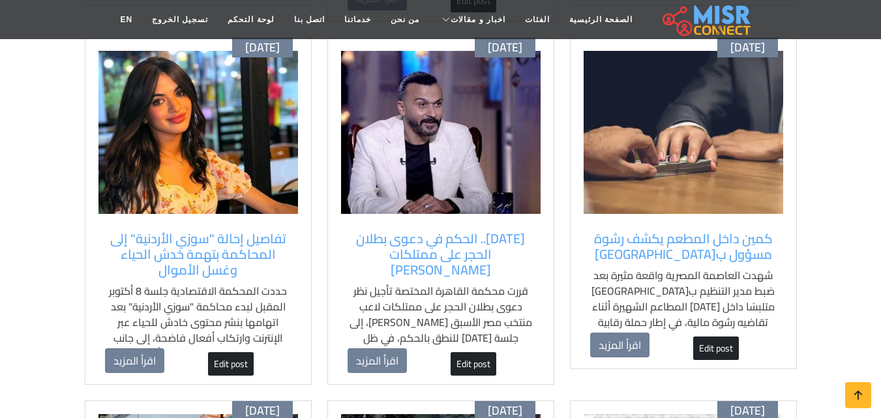
scroll to position [522, 0]
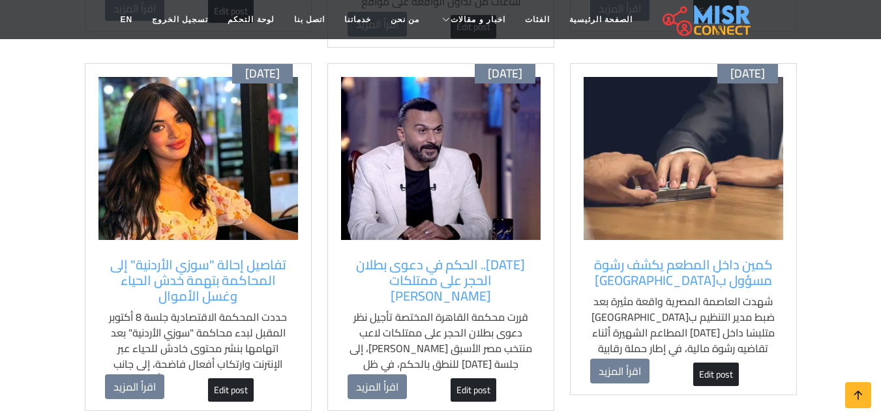
click at [181, 250] on div "تفاصيل إحالة "سوزي الأردنية" إلى المحاكمة بتهمة خدش الحياء وغسل الأموال حددت ال…" at bounding box center [197, 315] width 199 height 130
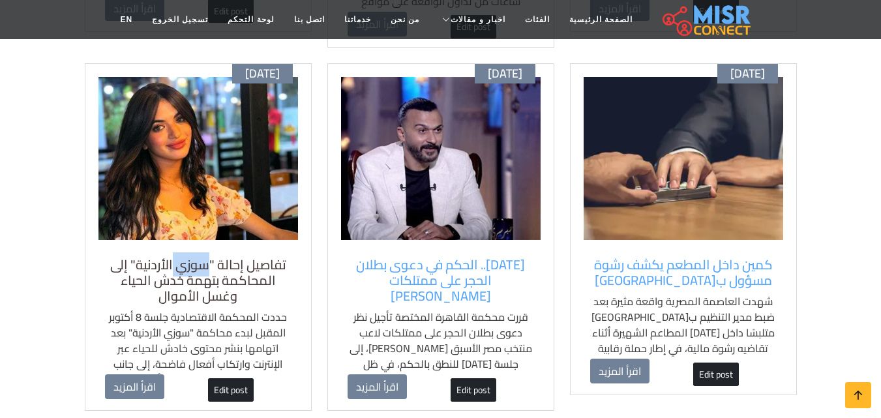
click at [208, 257] on h5 "تفاصيل إحالة "سوزي الأردنية" إلى المحاكمة بتهمة خدش الحياء وغسل الأموال" at bounding box center [198, 280] width 186 height 47
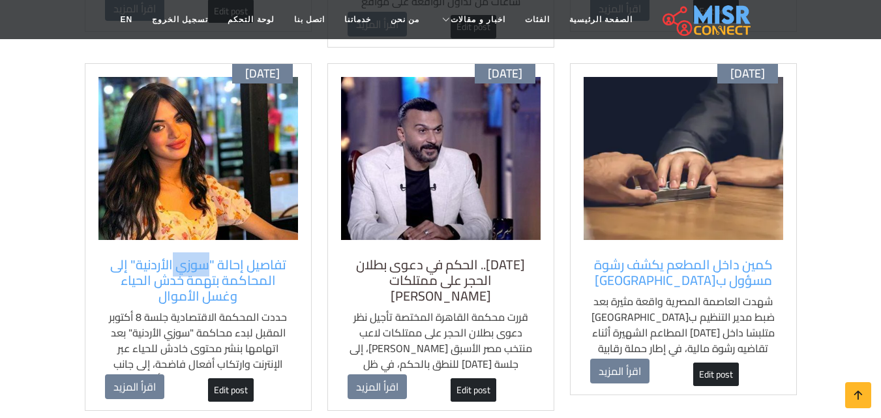
click at [422, 257] on h5 "28 أكتوبر.. الحكم في دعوى بطلان الحجر على ممتلكات إبراهيم سعيد" at bounding box center [440, 280] width 186 height 47
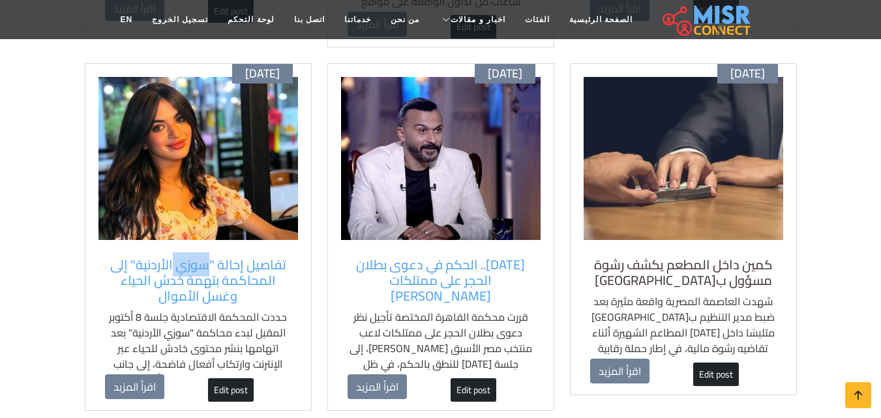
click at [641, 257] on h5 "كمين داخل المطعم يكشف رشوة مسؤول ب[GEOGRAPHIC_DATA]" at bounding box center [683, 272] width 186 height 31
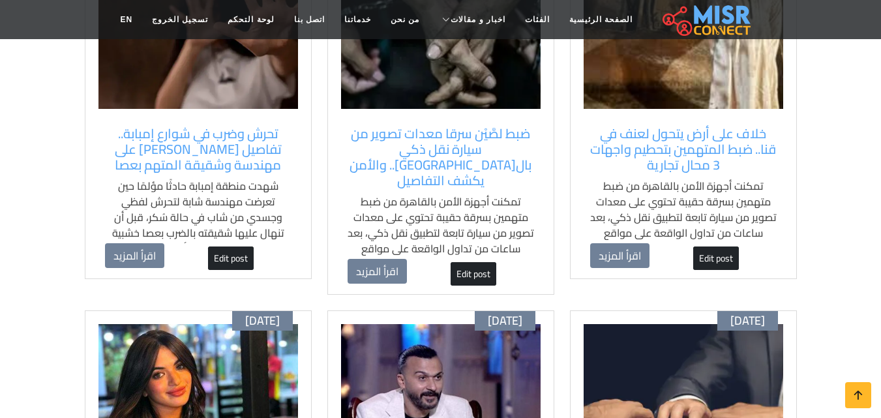
scroll to position [196, 0]
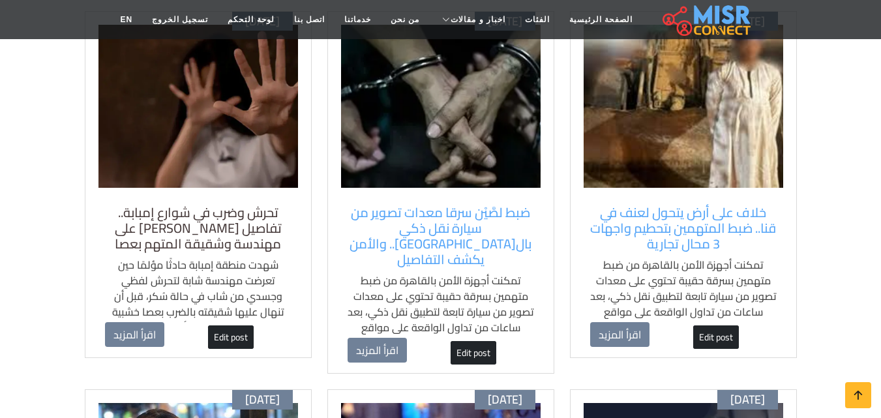
click at [206, 206] on h5 "تحرش وضرب في شوارع إمبابة.. تفاصيل [PERSON_NAME] على مهندسة وشقيقة المتهم بعصا" at bounding box center [198, 228] width 186 height 47
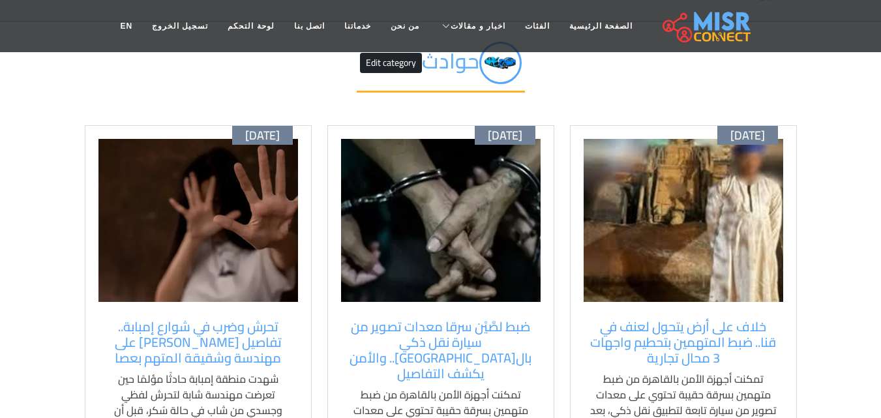
scroll to position [65, 0]
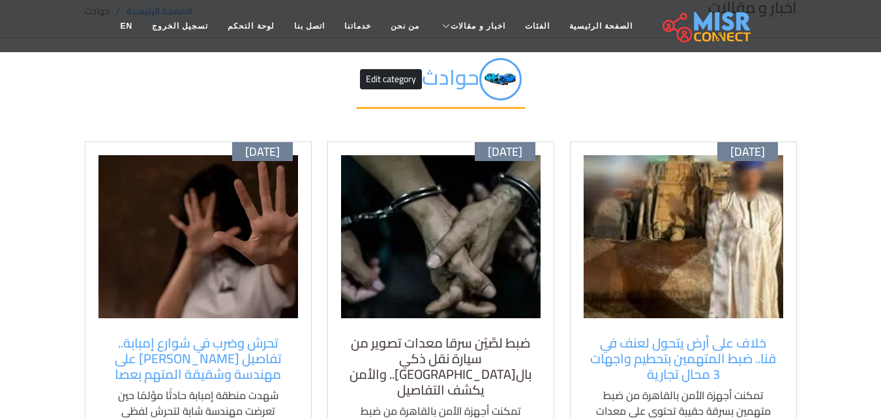
click at [423, 349] on h5 "ضبط لصَّيْن سرقا معدات تصوير من سيارة نقل ذكي بال[GEOGRAPHIC_DATA].. والأمن يكش…" at bounding box center [440, 366] width 186 height 63
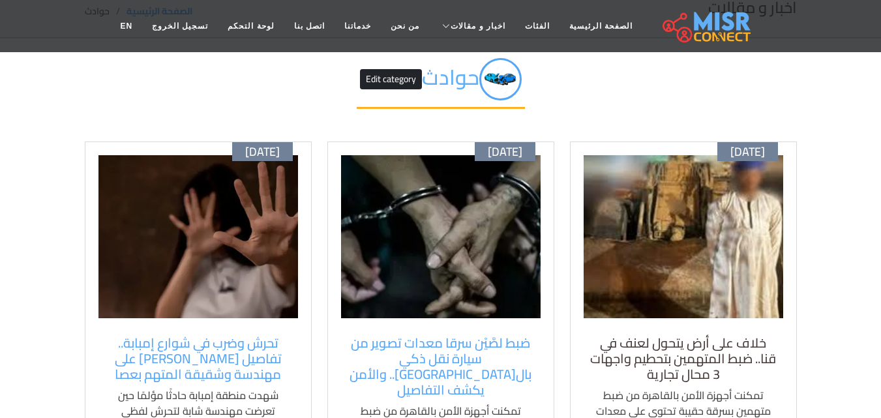
click at [628, 335] on h5 "خلاف على أرض يتحول لعنف في قنا.. ضبط المتهمين بتحطيم واجهات 3 محال تجارية" at bounding box center [683, 358] width 186 height 47
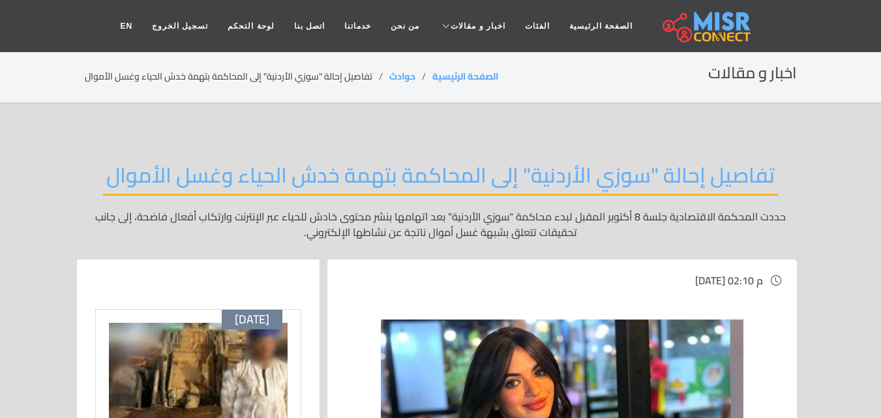
drag, startPoint x: 37, startPoint y: 240, endPoint x: 48, endPoint y: 280, distance: 41.9
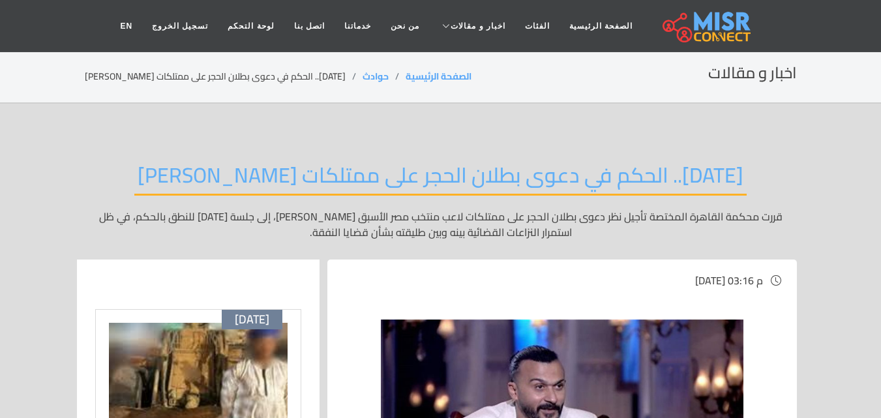
click at [20, 76] on section "اخبار و مقالات الصفحة الرئيسية حوادث 28 أكتوبر.. الحكم في دعوى بطلان الحجر على …" at bounding box center [440, 77] width 881 height 53
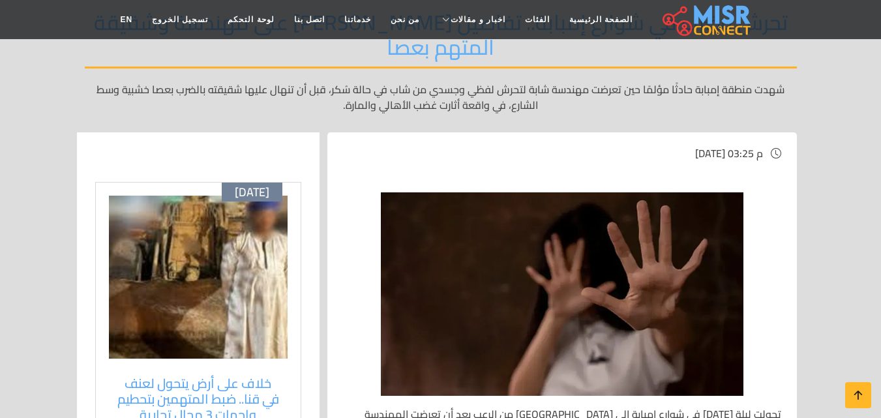
scroll to position [130, 0]
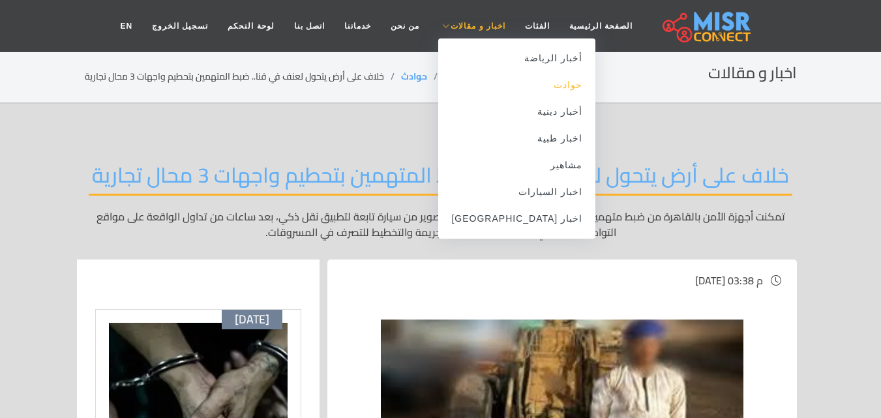
click at [524, 87] on link "حوادث" at bounding box center [516, 85] width 157 height 27
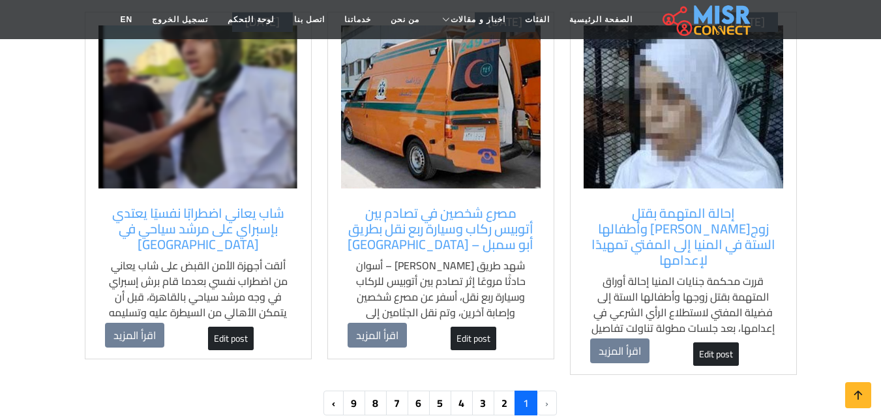
scroll to position [1434, 0]
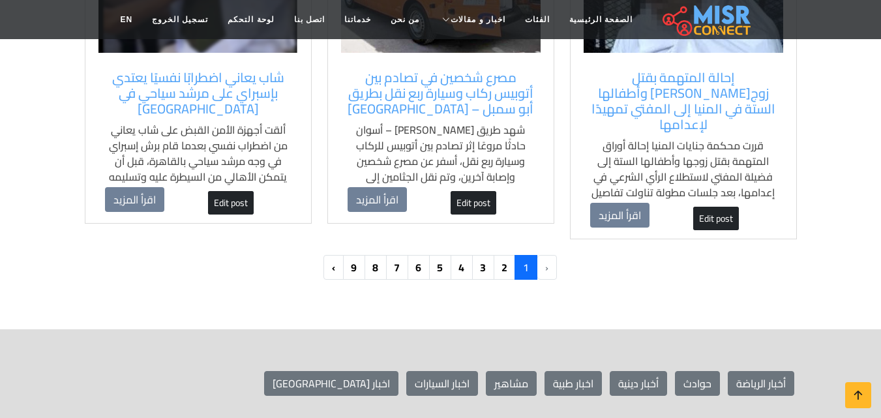
click at [514, 255] on span "1" at bounding box center [525, 267] width 23 height 25
click at [509, 255] on link "2" at bounding box center [504, 267] width 23 height 25
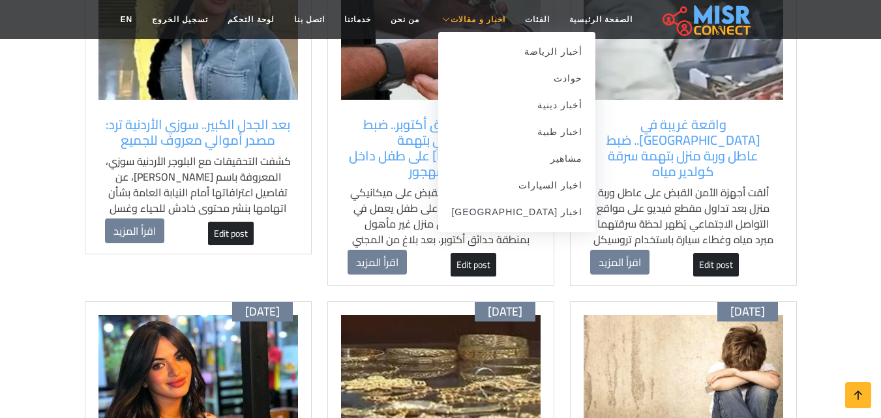
scroll to position [261, 0]
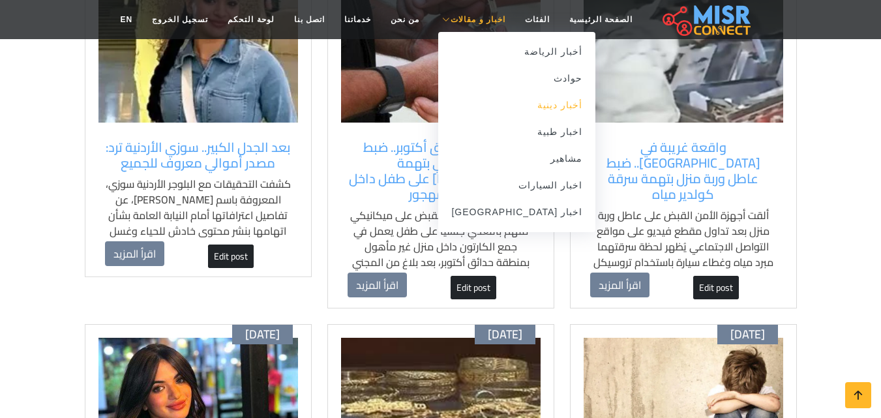
click at [530, 108] on link "أخبار دينية" at bounding box center [516, 105] width 157 height 27
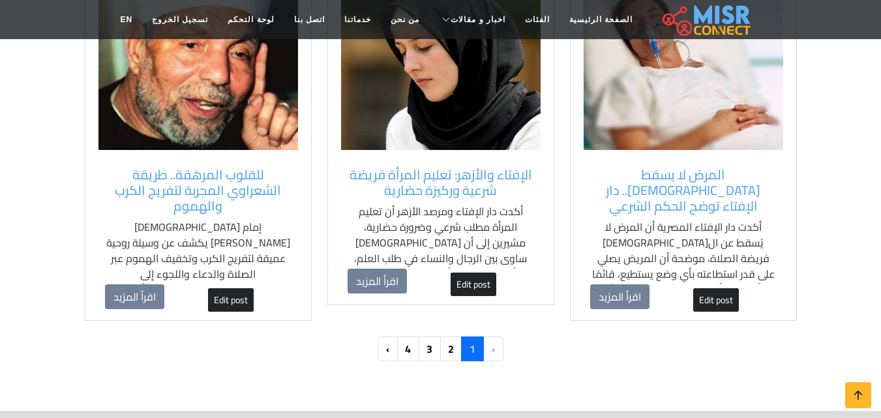
scroll to position [1369, 0]
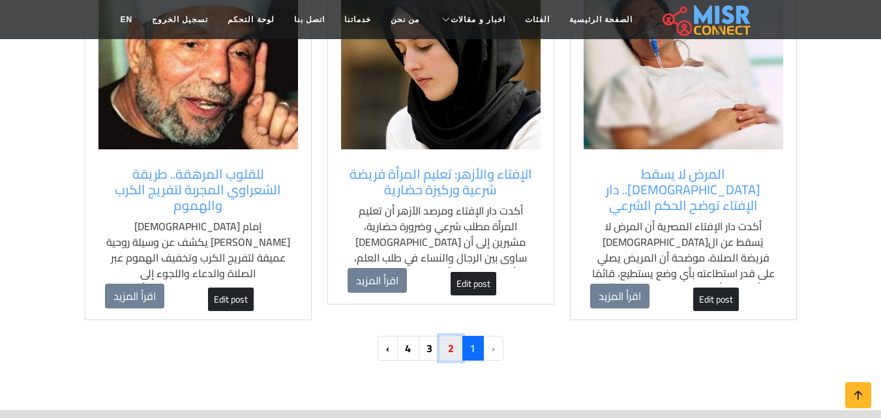
click at [444, 336] on link "2" at bounding box center [450, 348] width 23 height 25
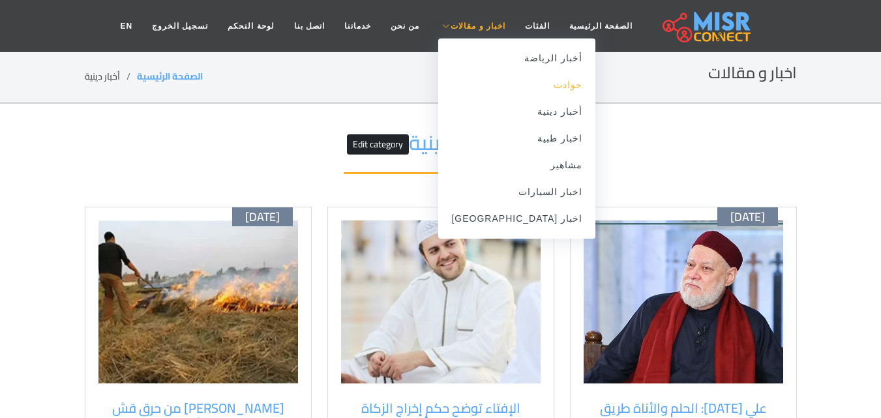
click at [522, 87] on link "حوادث" at bounding box center [516, 85] width 157 height 27
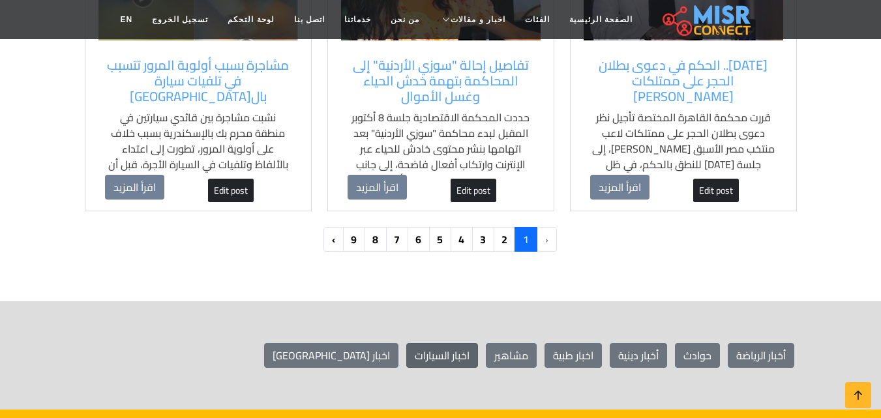
scroll to position [1565, 0]
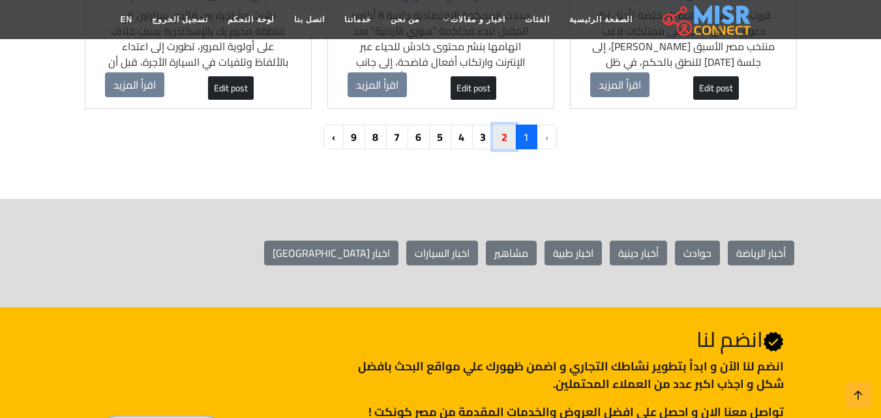
click at [512, 125] on link "2" at bounding box center [504, 137] width 23 height 25
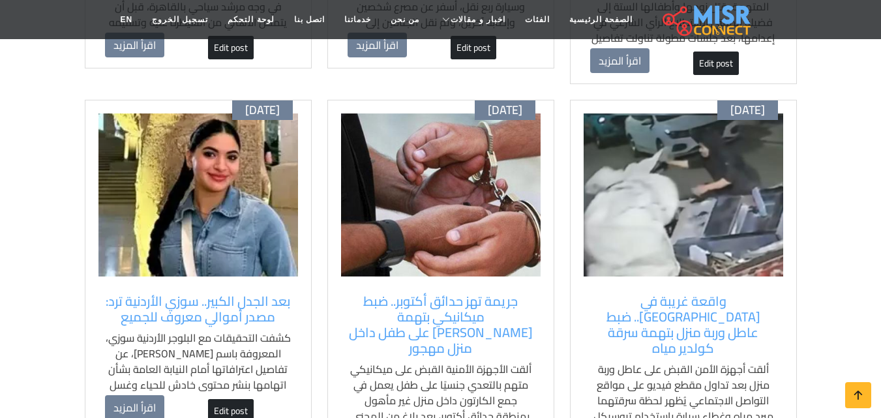
scroll to position [391, 0]
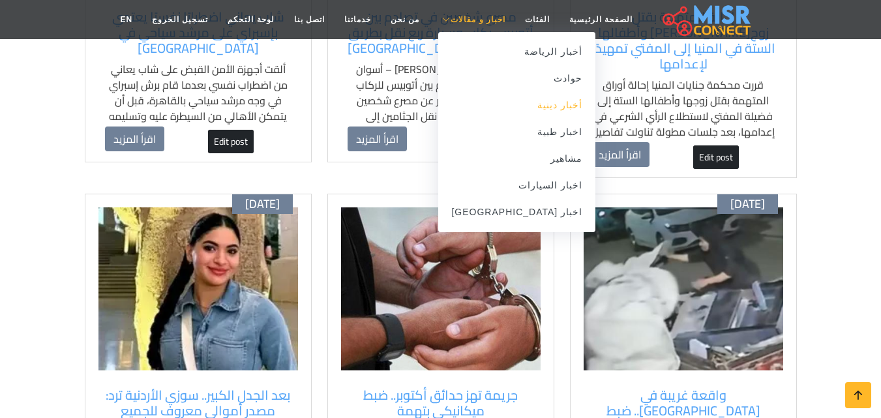
click at [516, 113] on link "أخبار دينية" at bounding box center [516, 105] width 157 height 27
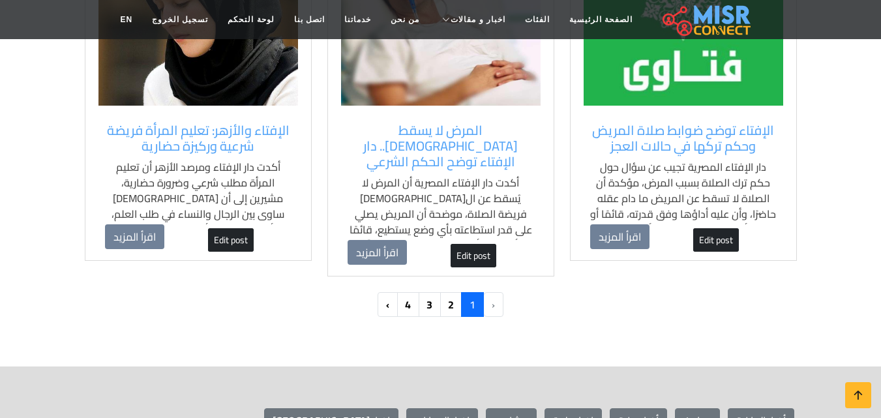
scroll to position [1434, 0]
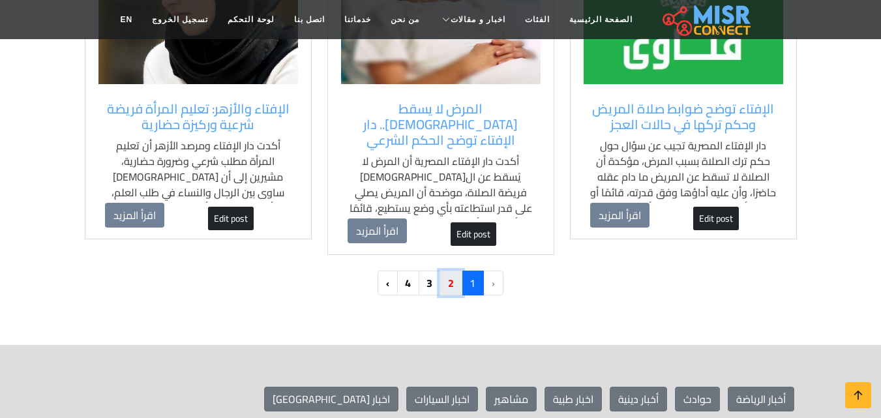
click at [450, 271] on link "2" at bounding box center [450, 283] width 23 height 25
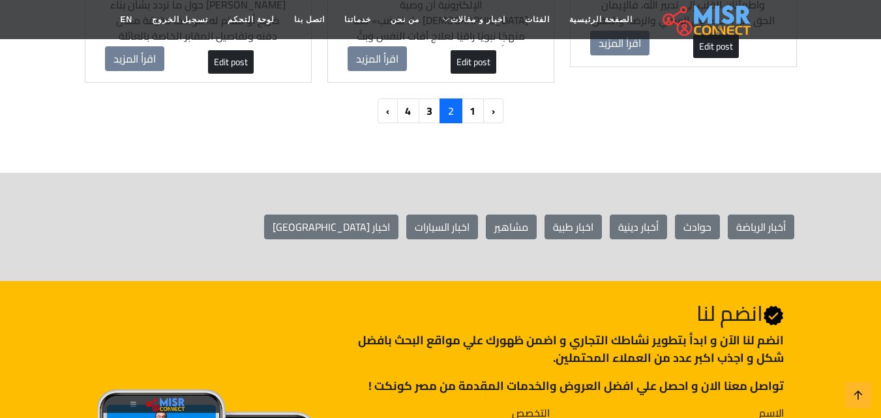
scroll to position [1565, 0]
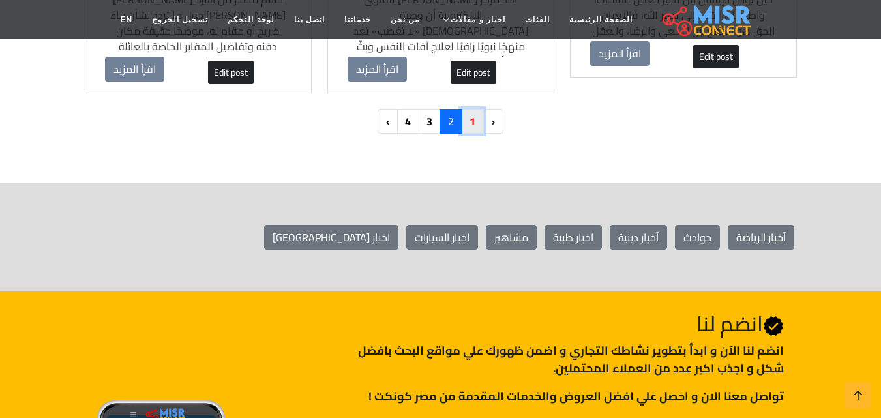
click at [475, 112] on link "1" at bounding box center [472, 121] width 23 height 25
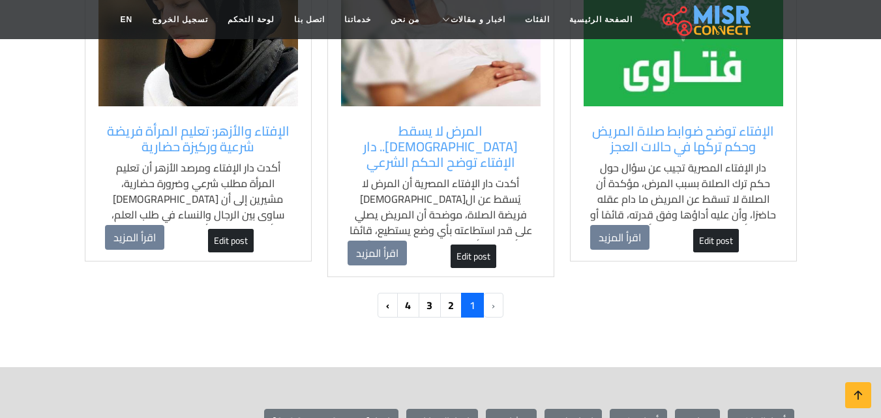
scroll to position [1434, 0]
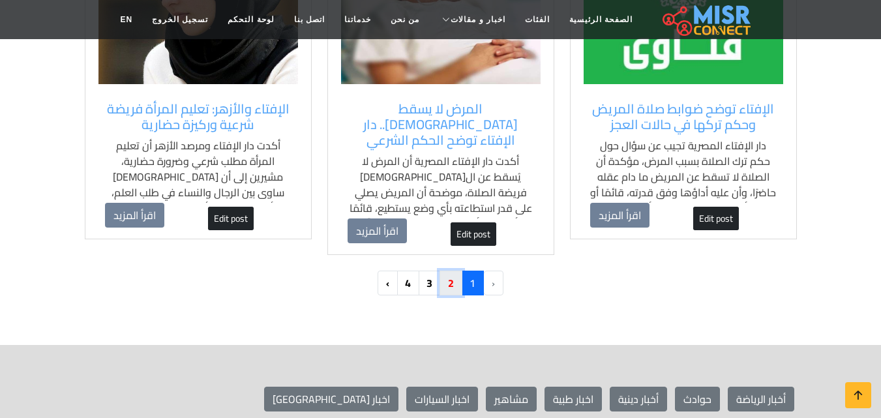
click at [452, 271] on link "2" at bounding box center [450, 283] width 23 height 25
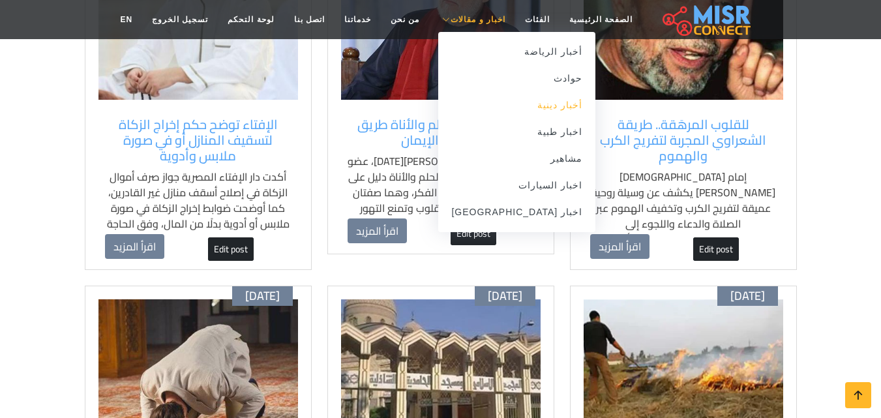
scroll to position [261, 0]
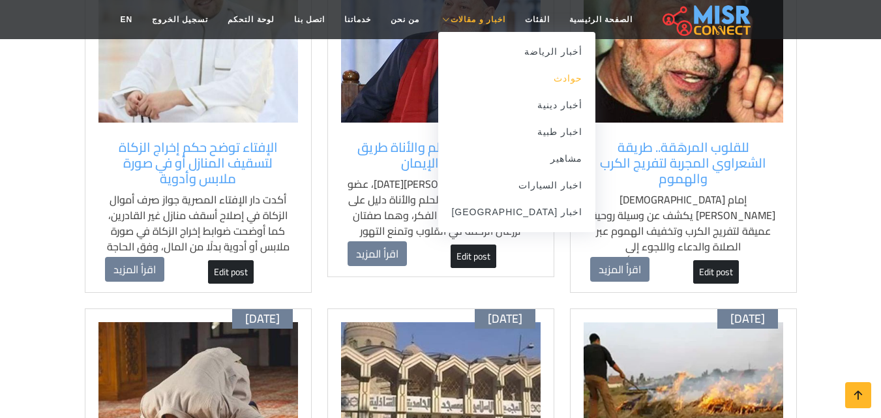
click at [529, 84] on link "حوادث" at bounding box center [516, 78] width 157 height 27
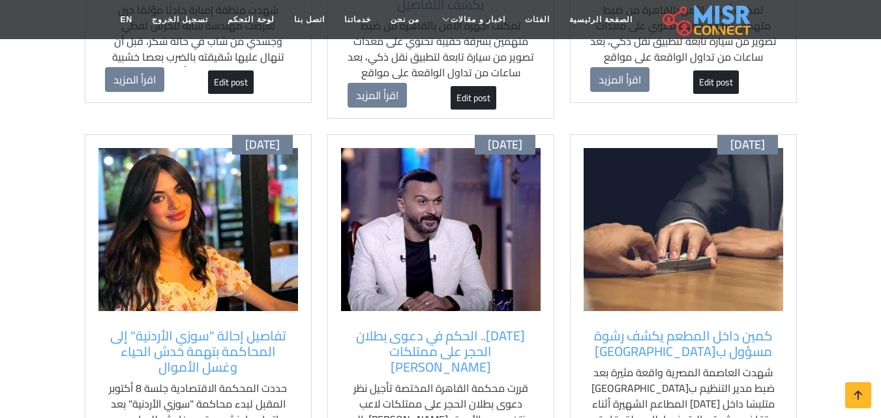
scroll to position [1369, 0]
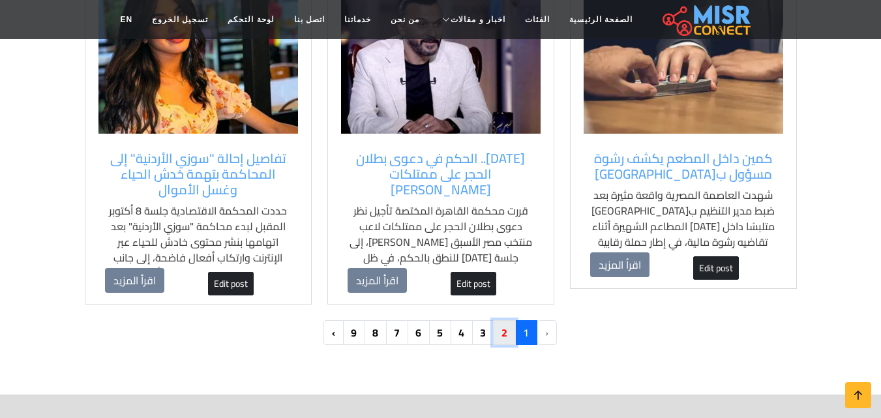
click at [508, 320] on link "2" at bounding box center [504, 332] width 23 height 25
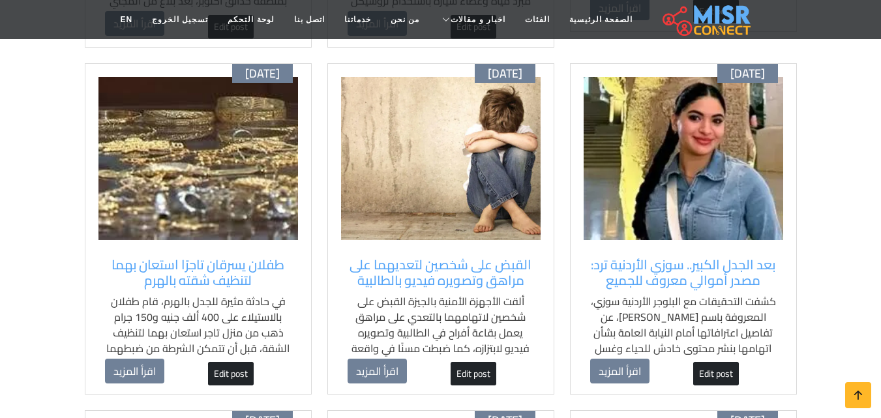
scroll to position [782, 0]
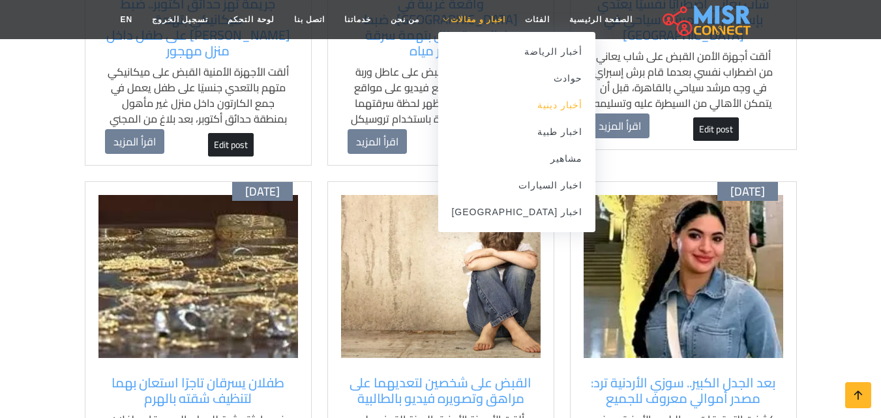
click at [520, 104] on link "أخبار دينية" at bounding box center [516, 105] width 157 height 27
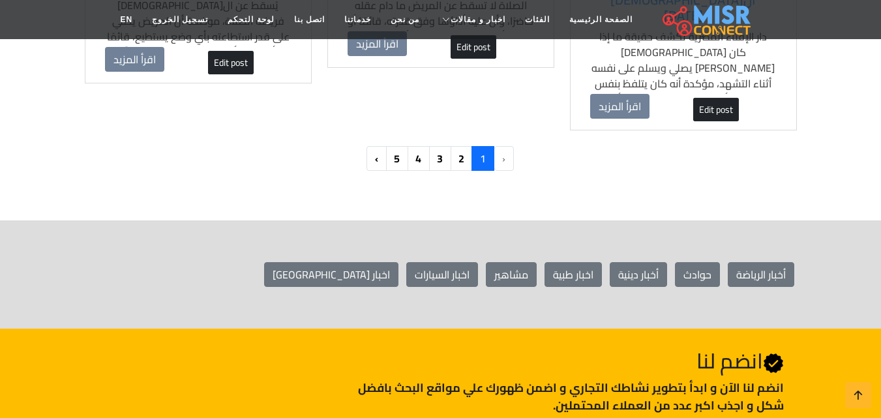
scroll to position [1434, 0]
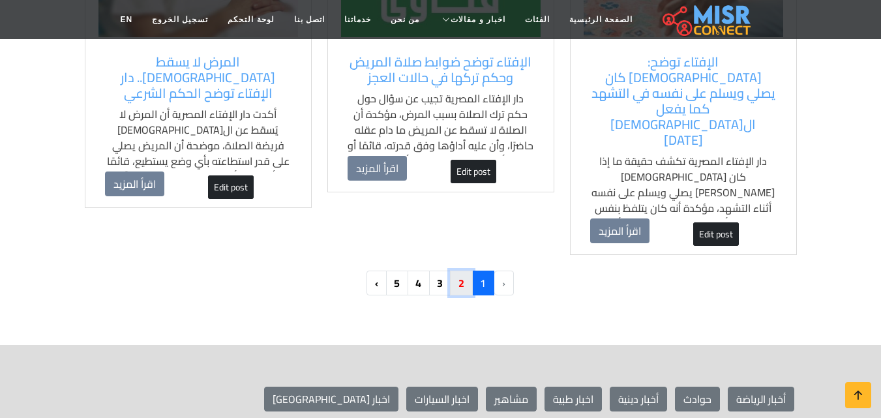
click at [464, 271] on link "2" at bounding box center [461, 283] width 23 height 25
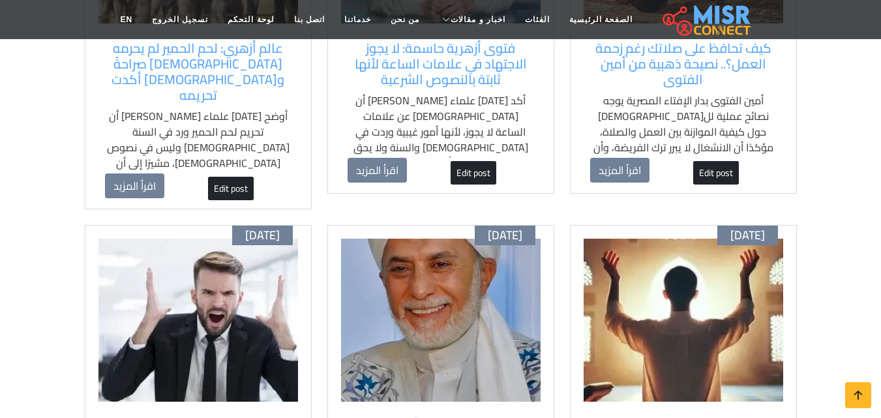
scroll to position [1108, 0]
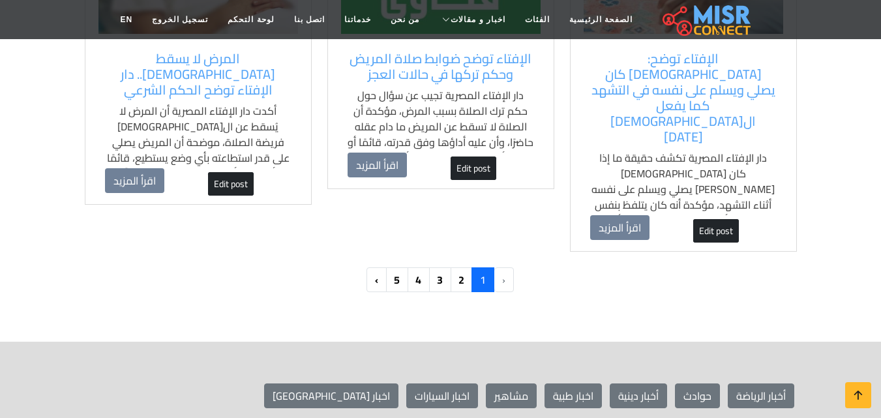
scroll to position [1499, 0]
